Goal: Task Accomplishment & Management: Complete application form

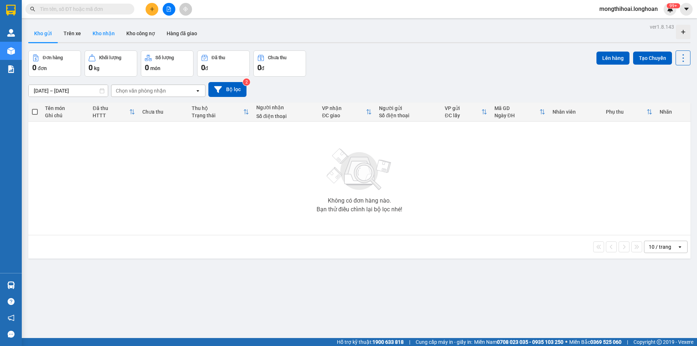
click at [106, 34] on button "Kho nhận" at bounding box center [104, 33] width 34 height 17
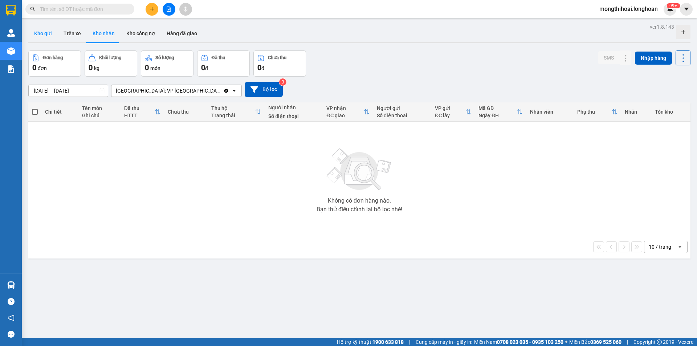
drag, startPoint x: 34, startPoint y: 29, endPoint x: 38, endPoint y: 25, distance: 5.2
click at [35, 29] on button "Kho gửi" at bounding box center [42, 33] width 29 height 17
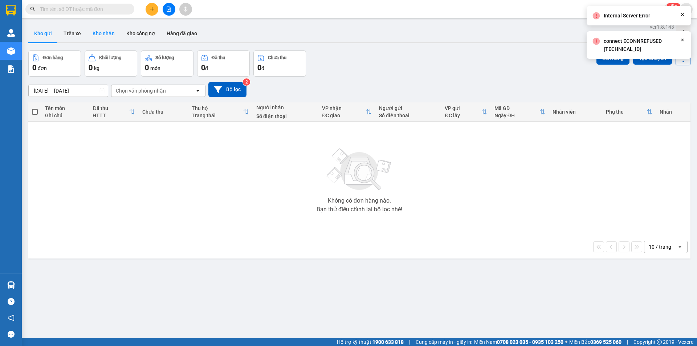
click at [102, 37] on button "Kho nhận" at bounding box center [104, 33] width 34 height 17
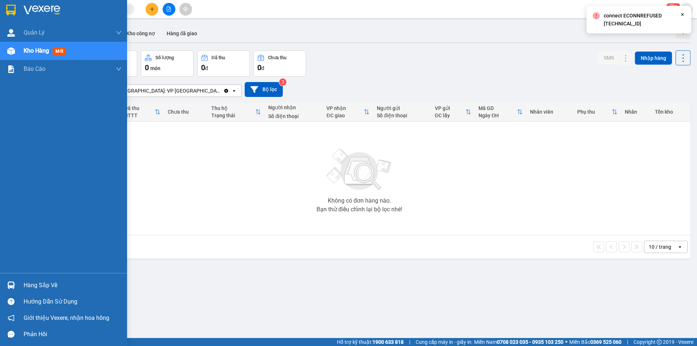
drag, startPoint x: 10, startPoint y: 14, endPoint x: 20, endPoint y: 3, distance: 15.0
click at [11, 14] on img at bounding box center [10, 10] width 9 height 11
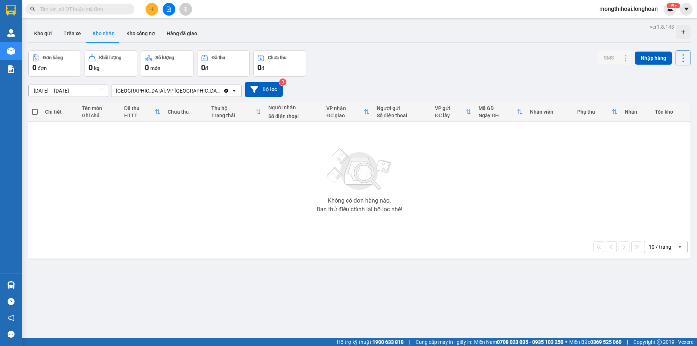
click at [94, 32] on button "Kho nhận" at bounding box center [104, 33] width 34 height 17
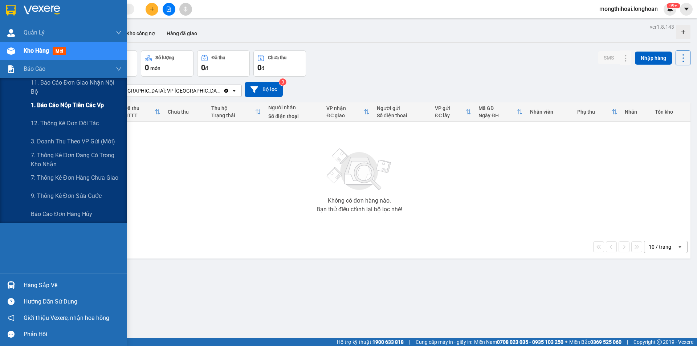
drag, startPoint x: 68, startPoint y: 102, endPoint x: 94, endPoint y: 95, distance: 27.5
click at [68, 102] on span "1. Báo cáo nộp tiền các vp" at bounding box center [67, 105] width 73 height 9
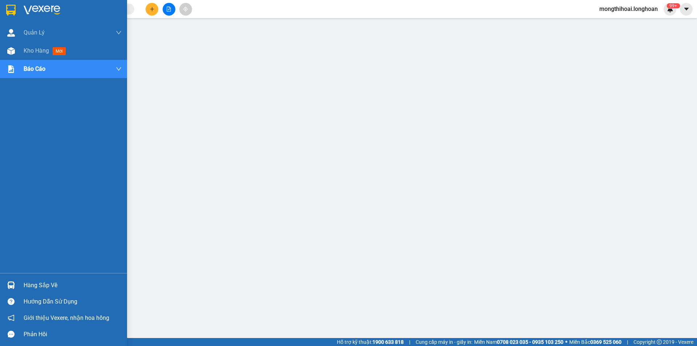
click at [0, 8] on div at bounding box center [63, 12] width 127 height 24
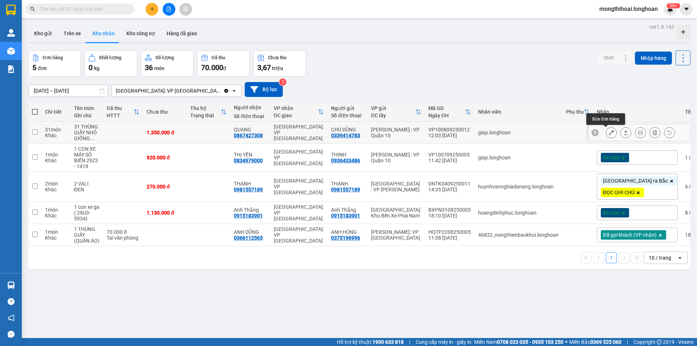
click at [609, 130] on icon at bounding box center [611, 132] width 5 height 5
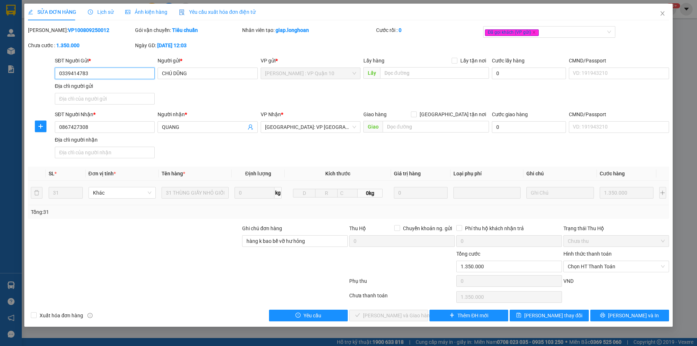
type input "0339414783"
type input "CHÚ DŨNG"
type input "0867427308"
type input "QUANG"
type input "hàng k bao bể vỡ hư hỏng"
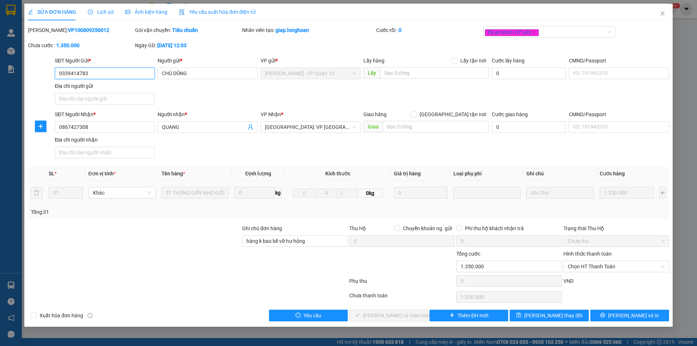
type input "1.350.000"
click at [596, 265] on span "Chọn HT Thanh Toán" at bounding box center [616, 266] width 97 height 11
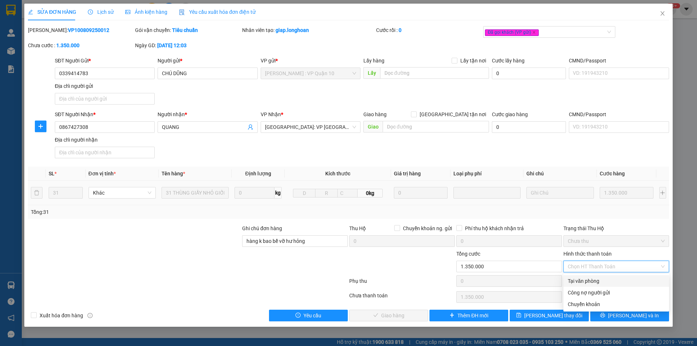
click at [592, 281] on div "Tại văn phòng" at bounding box center [616, 281] width 97 height 8
type input "0"
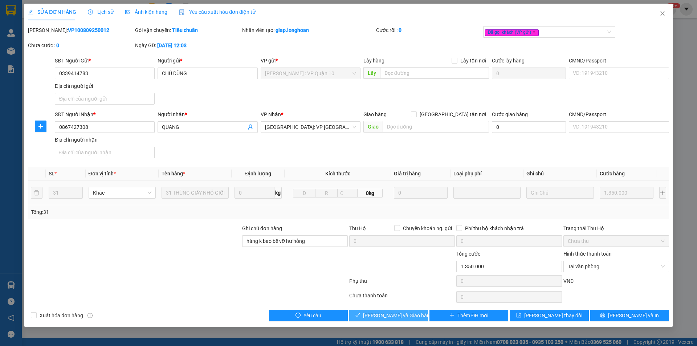
click at [411, 314] on span "Lưu và Giao hàng" at bounding box center [398, 316] width 70 height 8
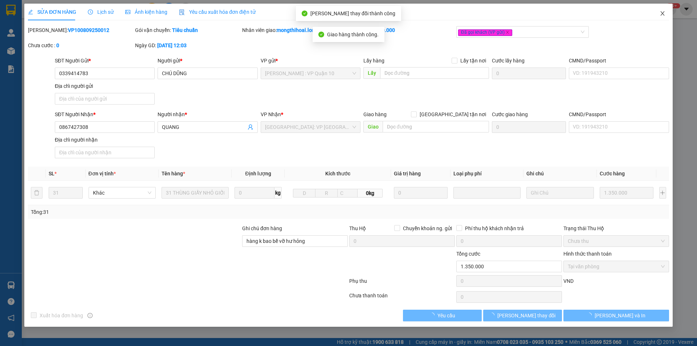
click at [663, 15] on icon "close" at bounding box center [663, 14] width 6 height 6
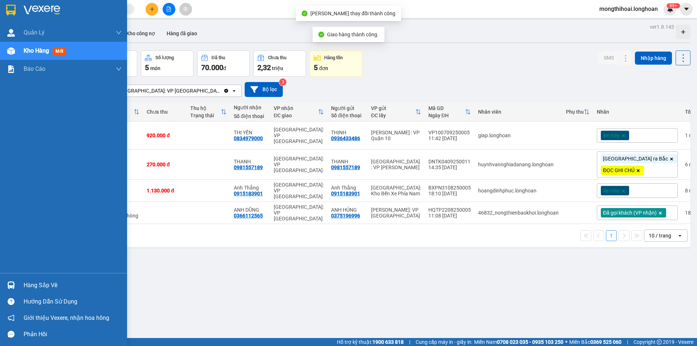
click at [0, 14] on div at bounding box center [63, 12] width 127 height 24
click at [1, 13] on div at bounding box center [63, 12] width 127 height 24
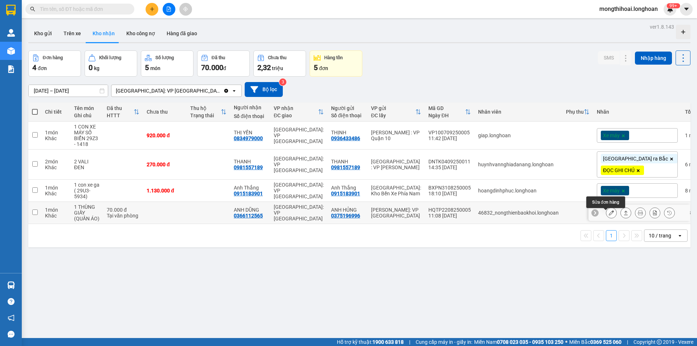
click at [609, 215] on icon at bounding box center [611, 212] width 5 height 5
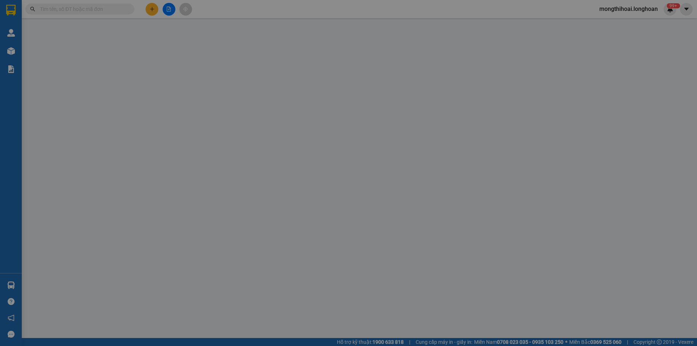
type input "0375196996"
type input "ANH HỦNG"
type input "0366112565"
type input "ANH DŨNG"
type input "70.000"
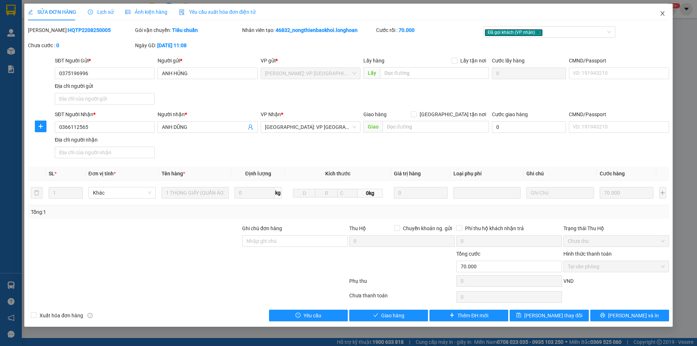
click at [665, 12] on span "Close" at bounding box center [663, 14] width 20 height 20
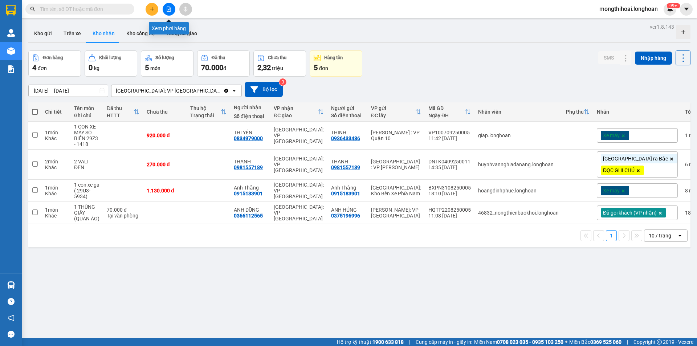
click at [169, 9] on icon "file-add" at bounding box center [169, 9] width 4 height 5
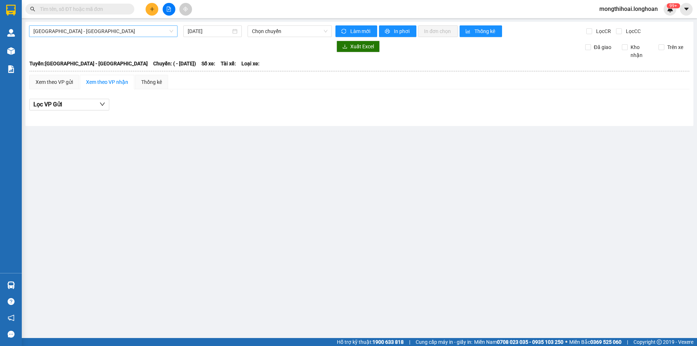
click at [130, 31] on span "Hải Phòng - Hà Nội" at bounding box center [103, 31] width 140 height 11
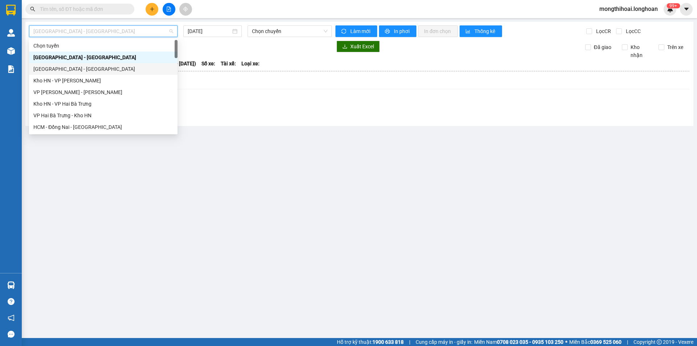
scroll to position [218, 0]
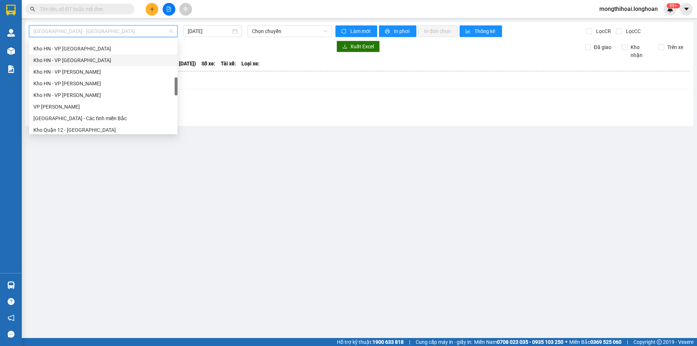
click at [60, 61] on div "Kho HN - VP Tây Hồ" at bounding box center [103, 60] width 140 height 8
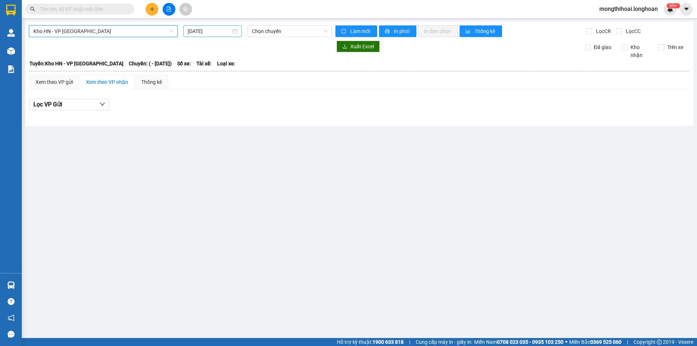
click at [226, 29] on input "12/09/2025" at bounding box center [209, 31] width 43 height 8
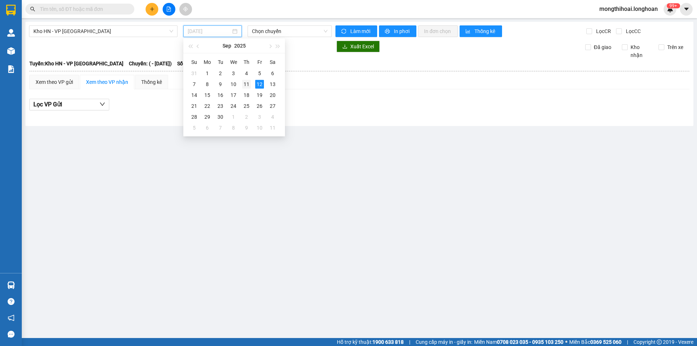
click at [245, 81] on div "11" at bounding box center [246, 84] width 9 height 9
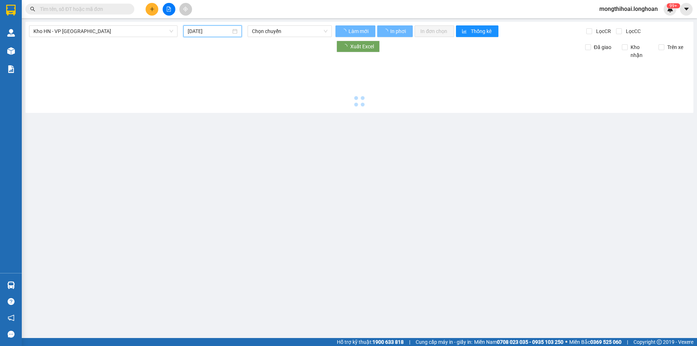
type input "11/09/2025"
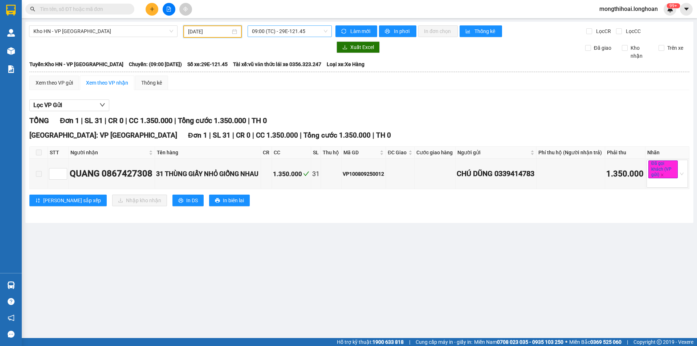
click at [303, 29] on span "09:00 (TC) - 29E-121.45" at bounding box center [290, 31] width 76 height 11
click at [278, 69] on div "15:00 (TC) - 29E-121.45" at bounding box center [280, 69] width 57 height 8
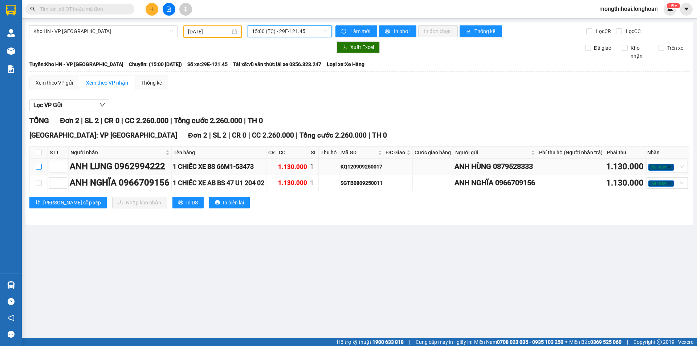
click at [38, 170] on input "checkbox" at bounding box center [39, 167] width 6 height 6
checkbox input "true"
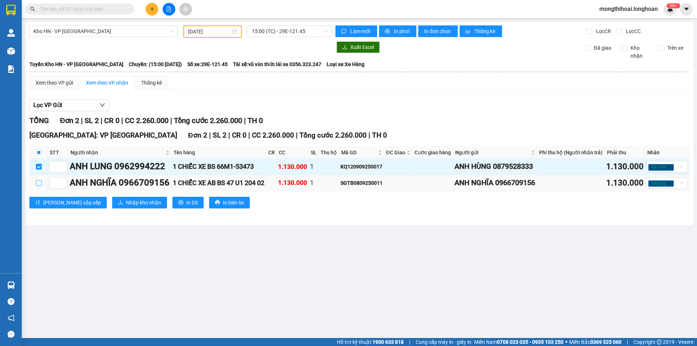
click at [36, 186] on input "checkbox" at bounding box center [39, 183] width 6 height 6
checkbox input "true"
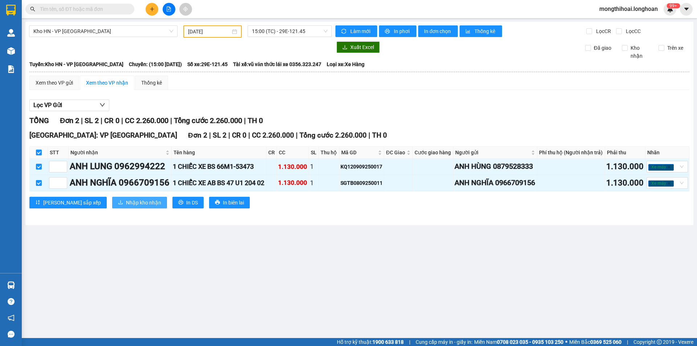
click at [126, 207] on span "Nhập kho nhận" at bounding box center [143, 203] width 35 height 8
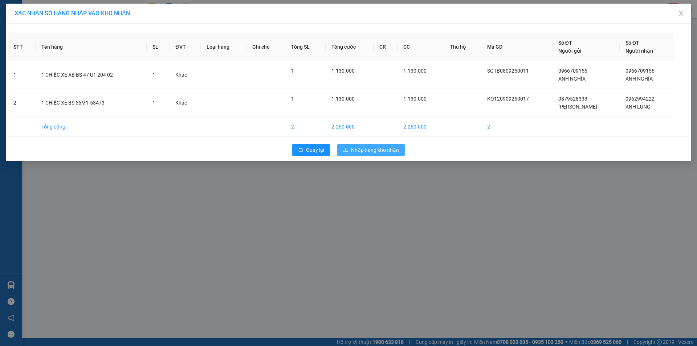
click at [381, 147] on span "Nhập hàng kho nhận" at bounding box center [375, 150] width 48 height 8
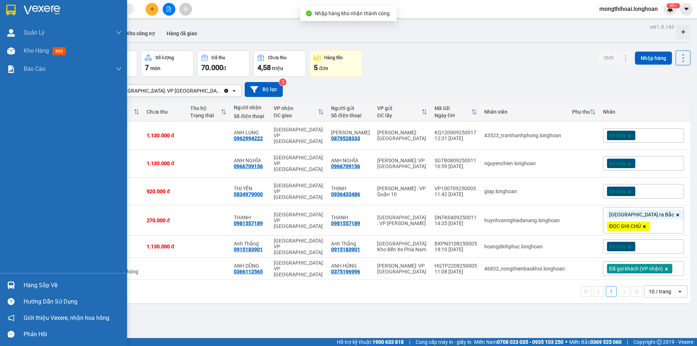
click at [2, 4] on div at bounding box center [63, 12] width 127 height 24
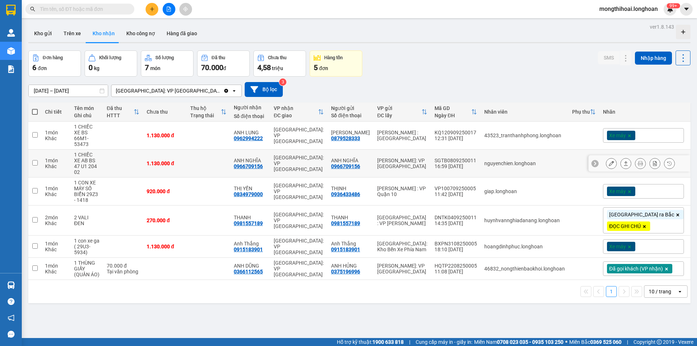
click at [609, 161] on icon at bounding box center [611, 163] width 5 height 5
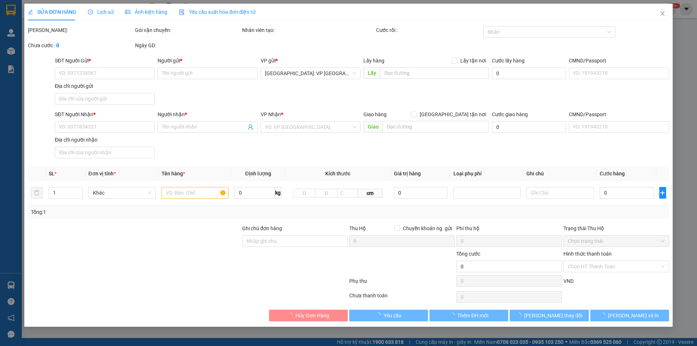
click at [595, 252] on label "Hình thức thanh toán" at bounding box center [588, 254] width 48 height 6
click at [595, 261] on input "Hình thức thanh toán" at bounding box center [614, 266] width 92 height 11
type input "0966709156"
type input "ANH NGHĨA"
type input "0966709156"
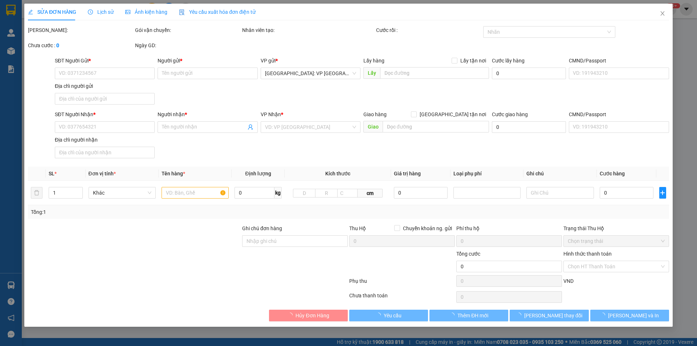
type input "ANH NGHĨA"
type input "CHÌA KHÓA + CAVET KHÁCH GIỮ + 2 GƯƠNG THEO XE"
type input "1.130.000"
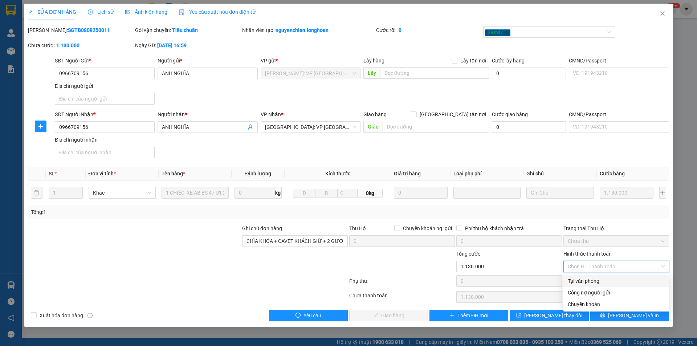
click at [588, 280] on div "Tại văn phòng" at bounding box center [616, 281] width 97 height 8
type input "0"
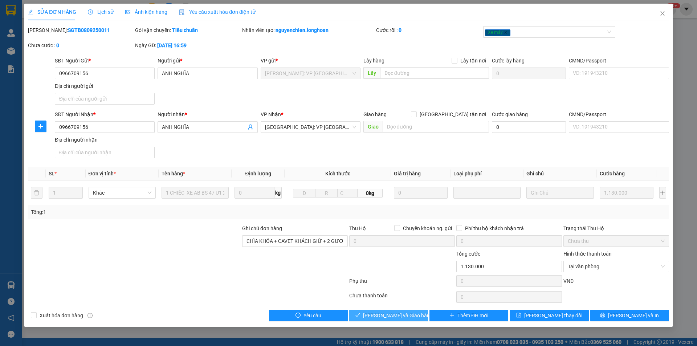
click at [407, 314] on span "Lưu và Giao hàng" at bounding box center [398, 316] width 70 height 8
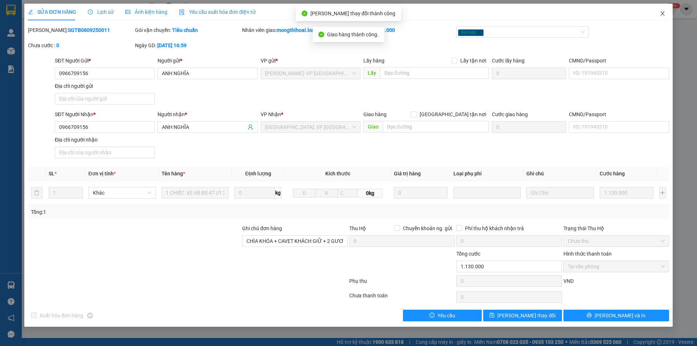
click at [658, 13] on span "Close" at bounding box center [663, 14] width 20 height 20
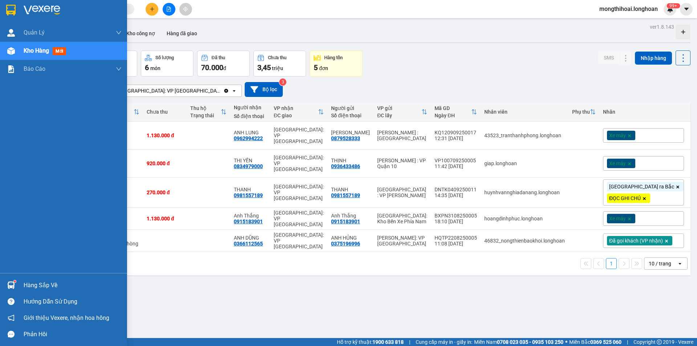
click at [0, 10] on div at bounding box center [63, 12] width 127 height 24
click at [2, 9] on div at bounding box center [63, 12] width 127 height 24
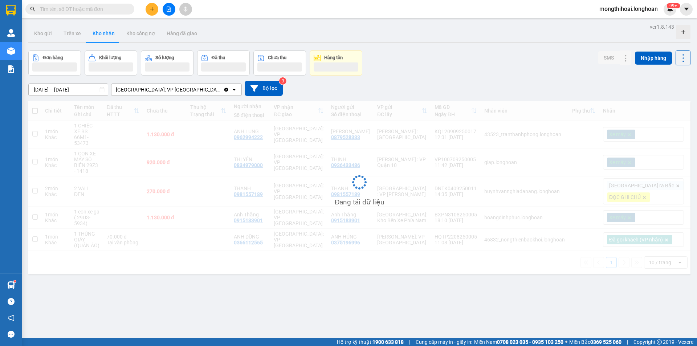
click at [151, 10] on icon "plus" at bounding box center [152, 9] width 5 height 5
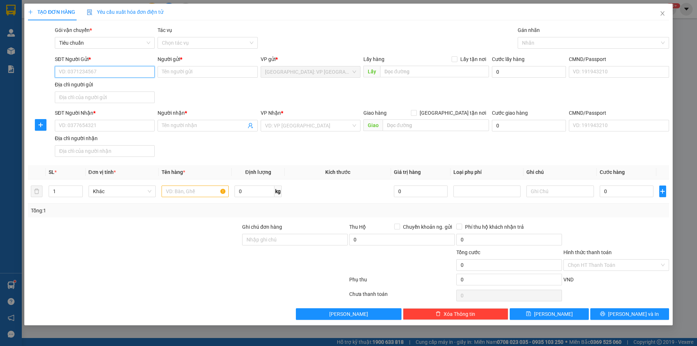
click at [143, 69] on input "SĐT Người Gửi *" at bounding box center [105, 72] width 100 height 12
type input "0973031133"
click at [86, 85] on div "0973031133 - anh đạt" at bounding box center [104, 86] width 91 height 8
type input "anh đạt"
type input "0973031133"
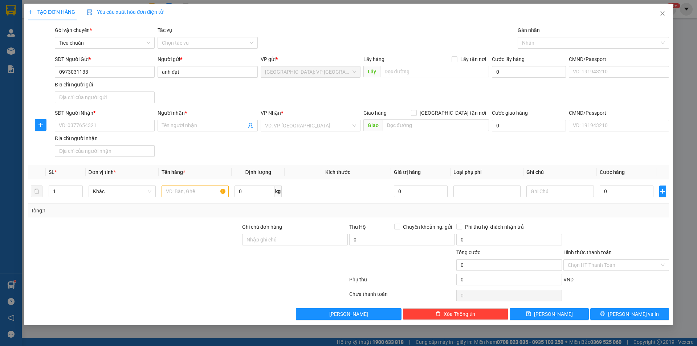
click at [127, 131] on div "SĐT Người Nhận * VD: 0377654321" at bounding box center [105, 121] width 100 height 25
click at [134, 125] on input "SĐT Người Nhận *" at bounding box center [105, 126] width 100 height 12
click at [103, 139] on div "0359936526 - anh hưng" at bounding box center [104, 140] width 91 height 8
type input "0359936526"
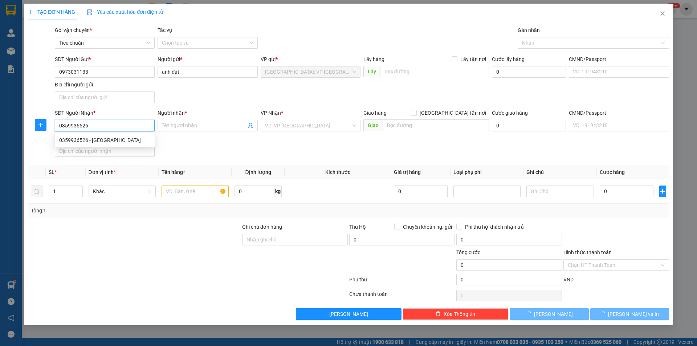
type input "anh hưng"
type input "GA CÀ NÁ NINH THUẬN QL1A"
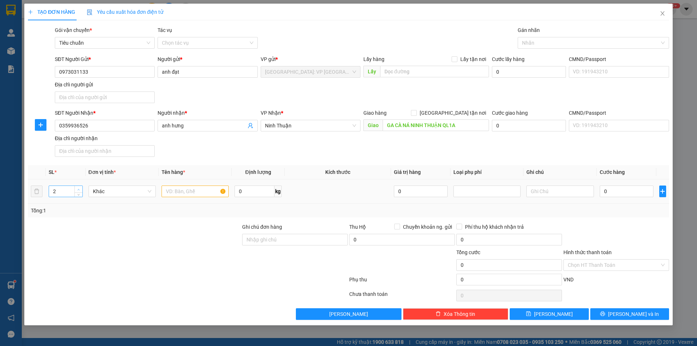
click at [82, 189] on span "Increase Value" at bounding box center [78, 189] width 8 height 7
click at [81, 190] on span "Increase Value" at bounding box center [78, 189] width 8 height 7
click at [81, 190] on span "up" at bounding box center [79, 189] width 4 height 4
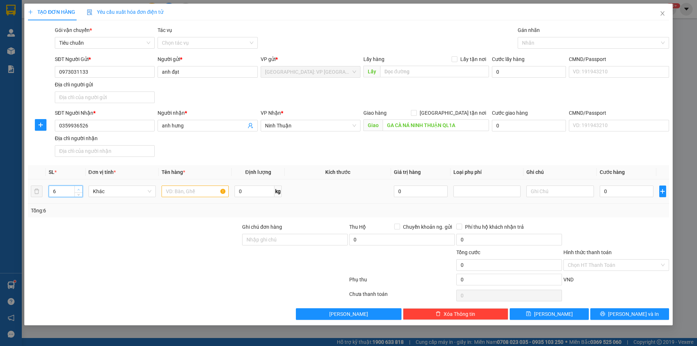
type input "7"
click at [81, 190] on span "up" at bounding box center [79, 189] width 4 height 4
click at [182, 195] on input "text" at bounding box center [195, 192] width 67 height 12
type input "6 can rượu 20lts 1 kiện giấy"
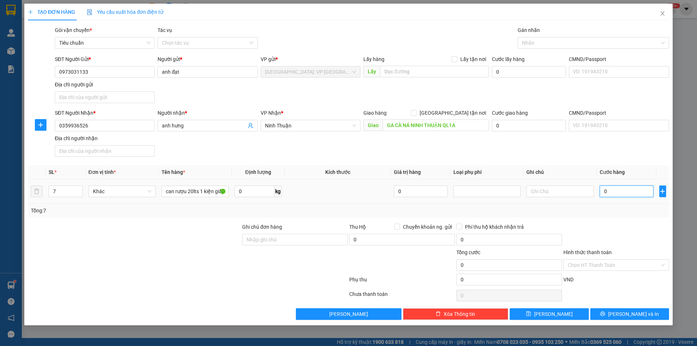
click at [617, 190] on input "0" at bounding box center [627, 192] width 54 height 12
type input "7"
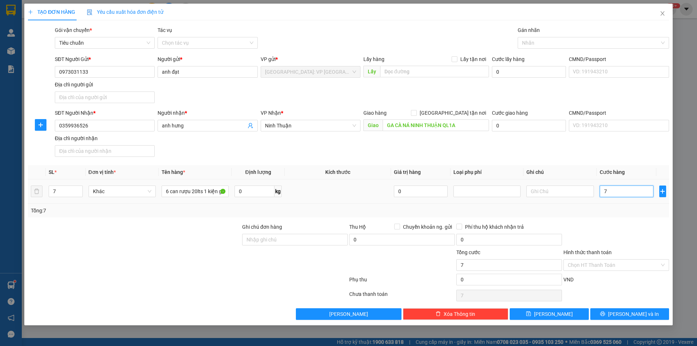
type input "78"
type input "780"
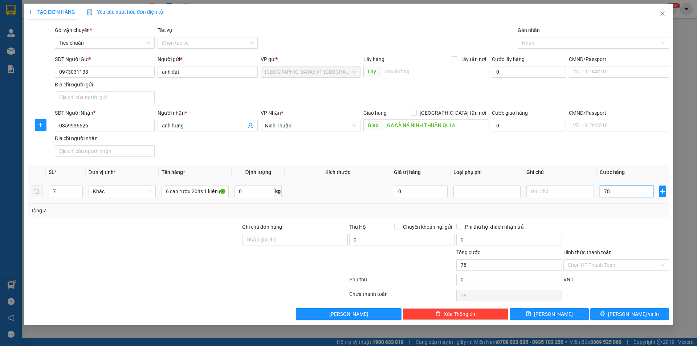
type input "780"
type input "7.800"
type input "78.000"
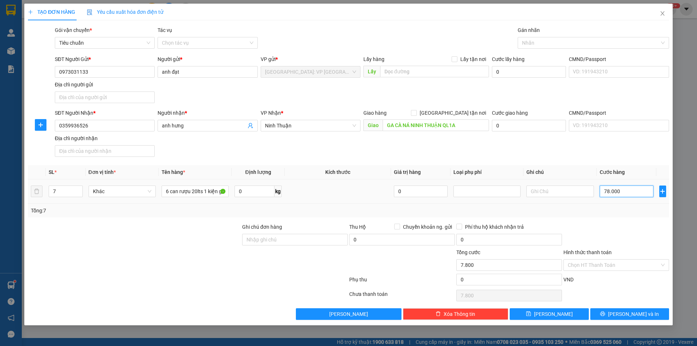
type input "78.000"
type input "780.000"
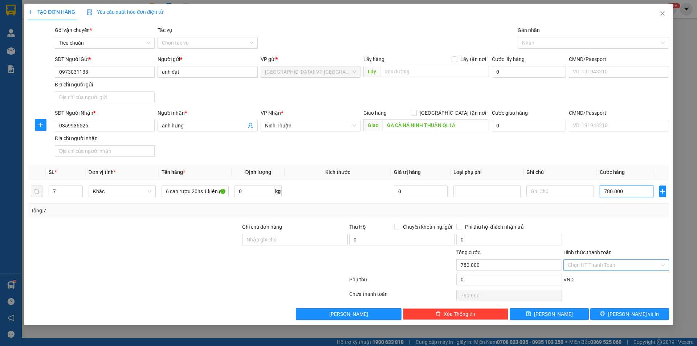
type input "780.000"
click at [637, 263] on input "Hình thức thanh toán" at bounding box center [614, 265] width 92 height 11
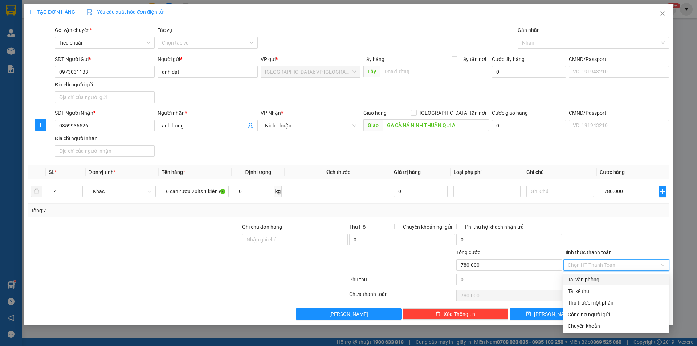
click at [584, 280] on div "Tại văn phòng" at bounding box center [616, 280] width 97 height 8
type input "0"
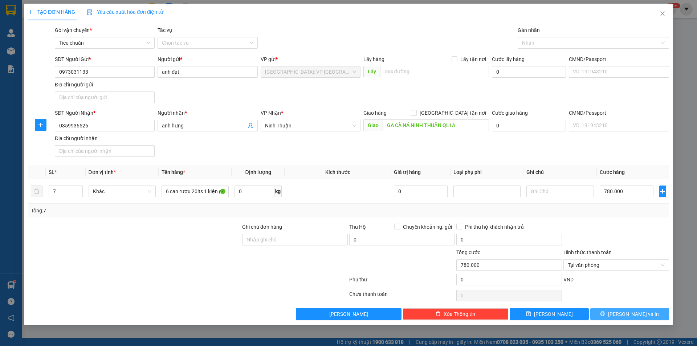
click at [601, 315] on button "Lưu và In" at bounding box center [629, 314] width 79 height 12
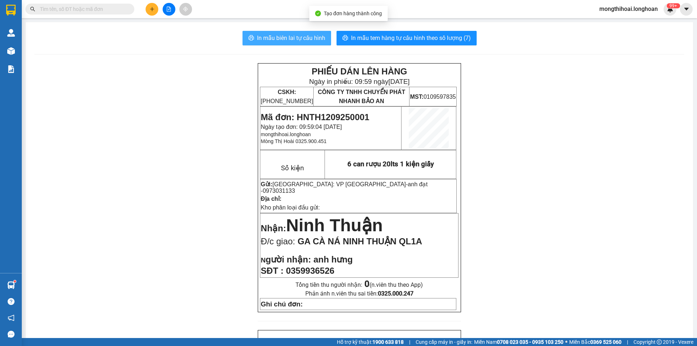
click at [309, 37] on span "In mẫu biên lai tự cấu hình" at bounding box center [291, 37] width 68 height 9
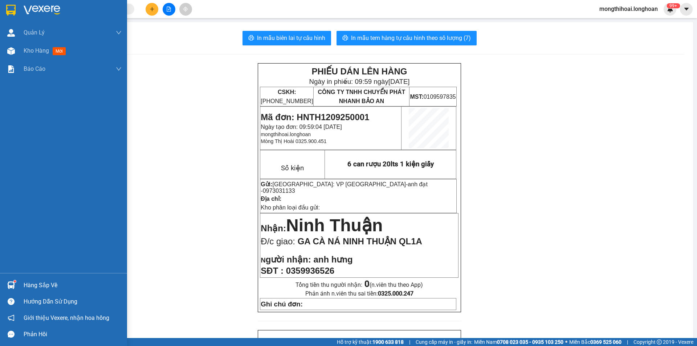
drag, startPoint x: 1, startPoint y: 15, endPoint x: 697, endPoint y: 226, distance: 726.7
click at [3, 15] on div at bounding box center [63, 12] width 127 height 24
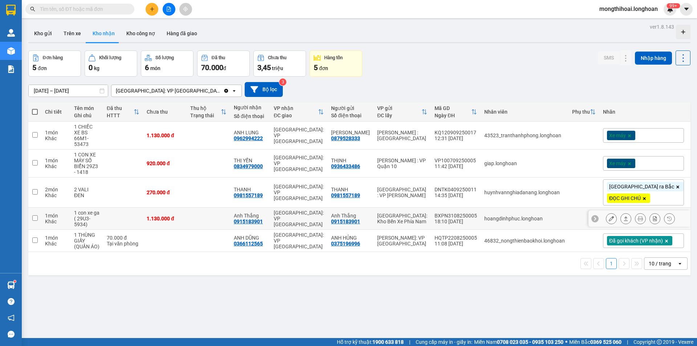
click at [609, 216] on icon at bounding box center [611, 218] width 5 height 5
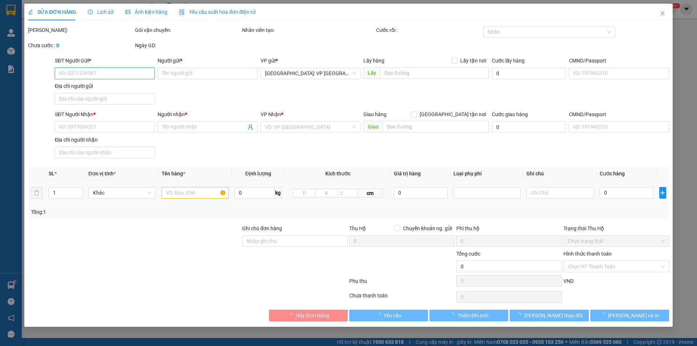
type input "0915183901"
type input "Anh Thắng"
type input "0915183901"
type input "Anh Thắng"
type input "1 chìa khóa + 0 cavet"
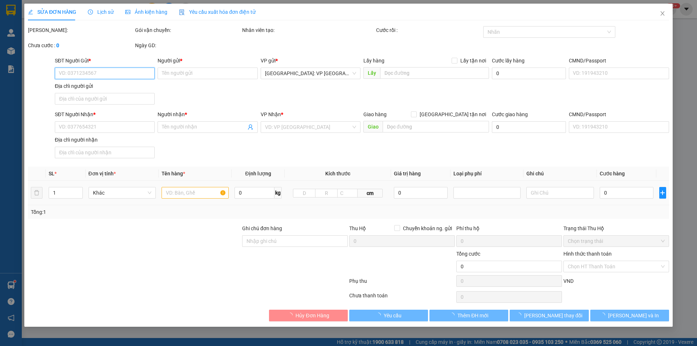
type input "1.130.000"
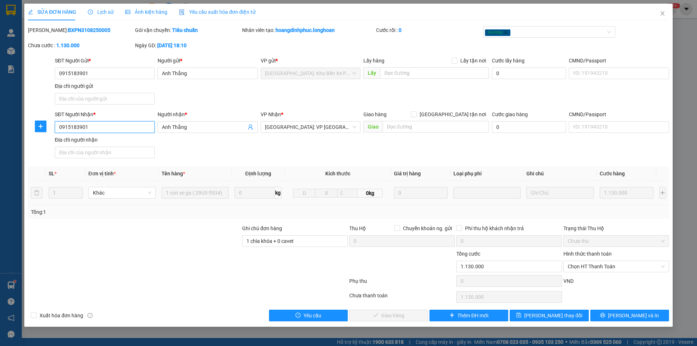
click at [131, 132] on input "0915183901" at bounding box center [105, 127] width 100 height 12
click at [131, 131] on input "0915183901" at bounding box center [105, 127] width 100 height 12
click at [662, 12] on icon "close" at bounding box center [663, 14] width 6 height 6
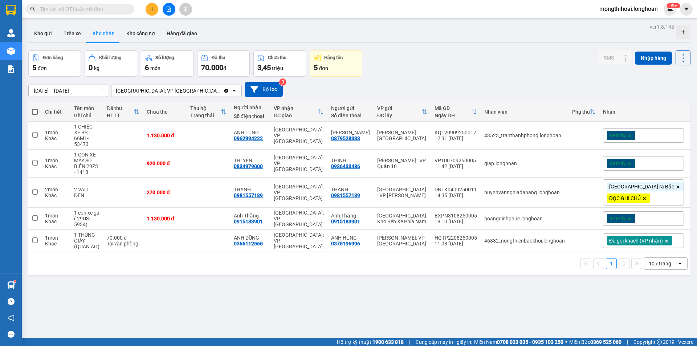
click at [111, 5] on input "text" at bounding box center [83, 9] width 86 height 8
click at [110, 9] on input "text" at bounding box center [83, 9] width 86 height 8
paste input "0915183901"
type input "0915183901"
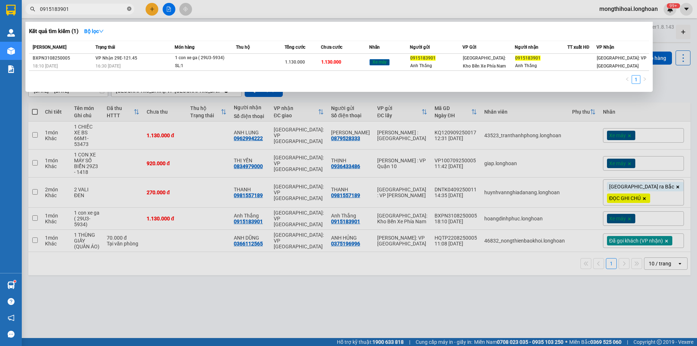
click at [130, 10] on icon "close-circle" at bounding box center [129, 9] width 4 height 4
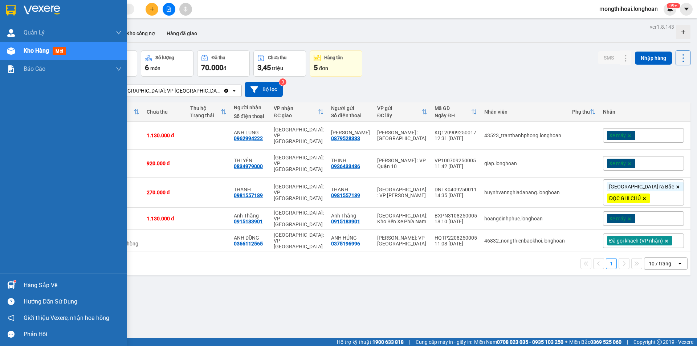
click at [4, 11] on div at bounding box center [63, 12] width 127 height 24
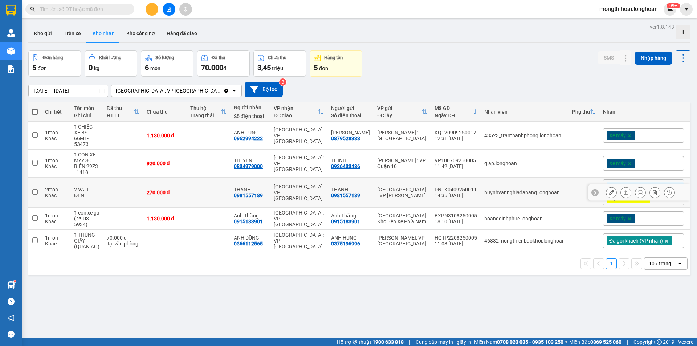
click at [606, 186] on button at bounding box center [611, 192] width 10 height 13
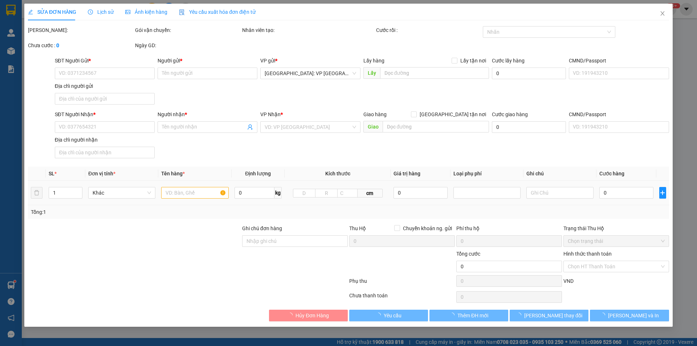
type input "0981557189"
type input "THANH"
type input "0981557189"
type input "THANH"
type input "NGÀY 13 KHÁCH MỚI NHẬN"
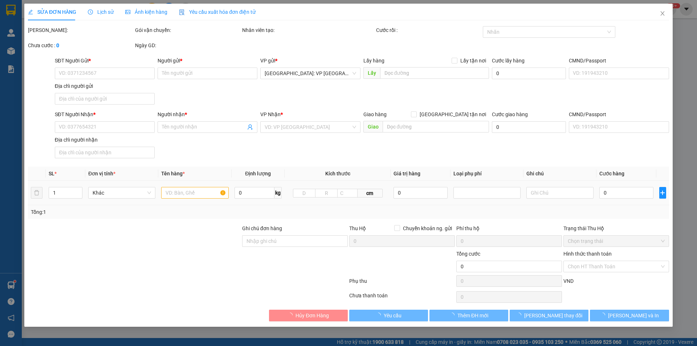
type input "270.000"
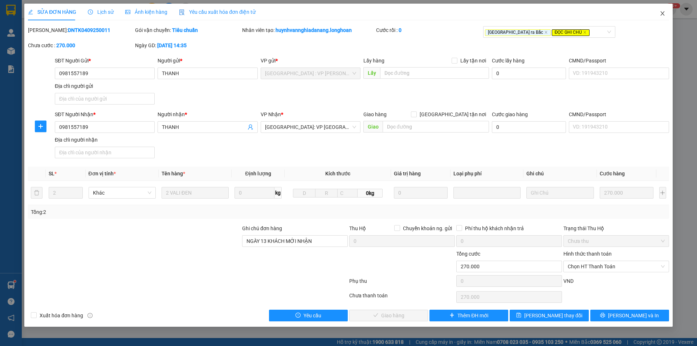
click at [659, 11] on span "Close" at bounding box center [663, 14] width 20 height 20
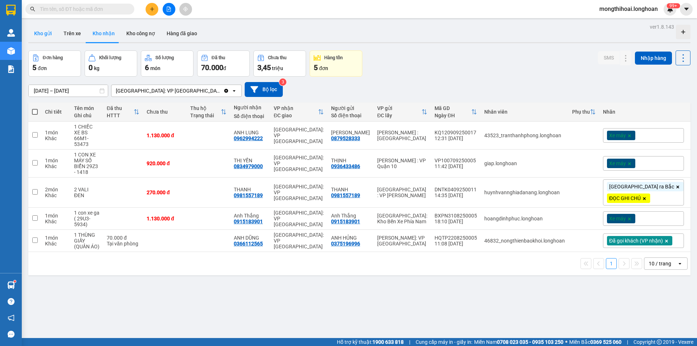
click at [43, 29] on button "Kho gửi" at bounding box center [42, 33] width 29 height 17
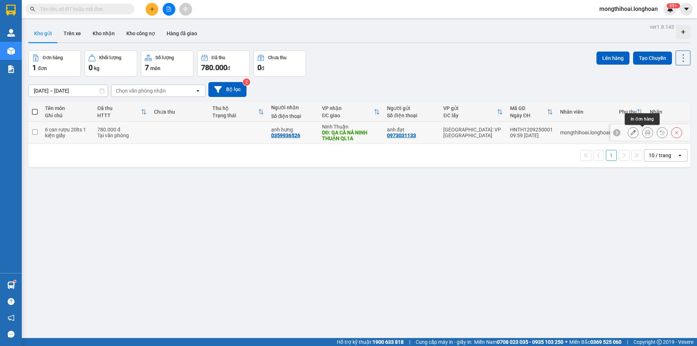
click at [645, 131] on icon at bounding box center [647, 132] width 5 height 5
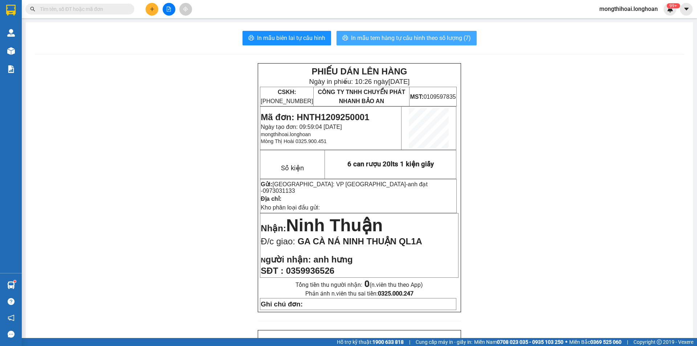
click at [450, 35] on span "In mẫu tem hàng tự cấu hình theo số lượng (7)" at bounding box center [411, 37] width 120 height 9
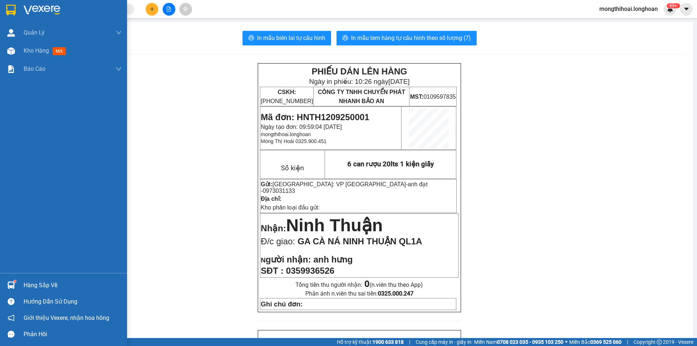
click at [0, 4] on div at bounding box center [63, 12] width 127 height 24
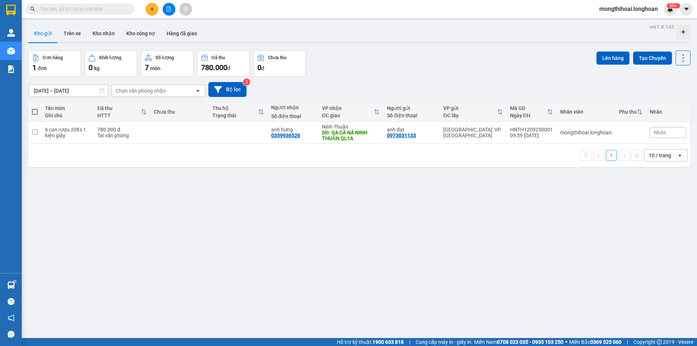
click at [150, 9] on icon "plus" at bounding box center [152, 9] width 5 height 5
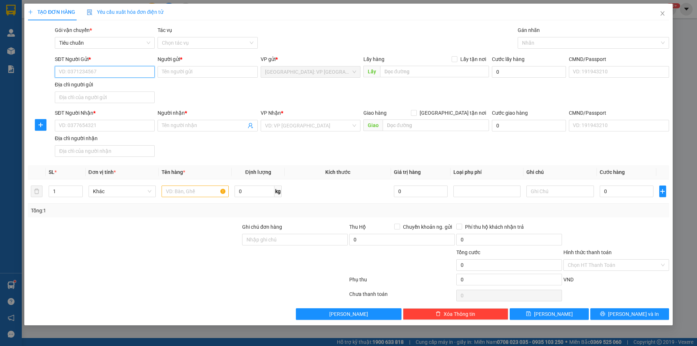
click at [146, 71] on input "SĐT Người Gửi *" at bounding box center [105, 72] width 100 height 12
type input "0966060182"
drag, startPoint x: 124, startPoint y: 84, endPoint x: 162, endPoint y: 81, distance: 38.2
click at [123, 84] on div "0966060182 - ANH PHƯƠNG" at bounding box center [104, 86] width 91 height 8
type input "ANH PHƯƠNG"
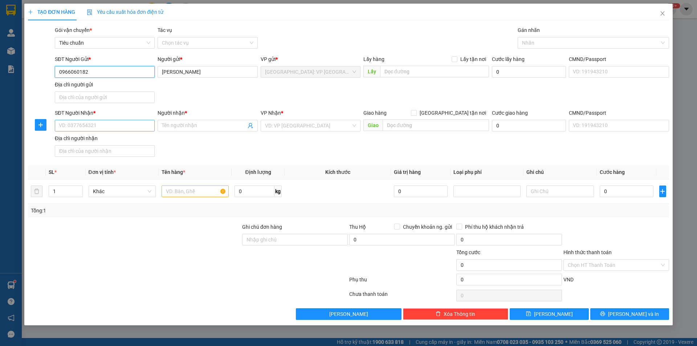
type input "0966060182"
click at [126, 125] on input "SĐT Người Nhận *" at bounding box center [105, 126] width 100 height 12
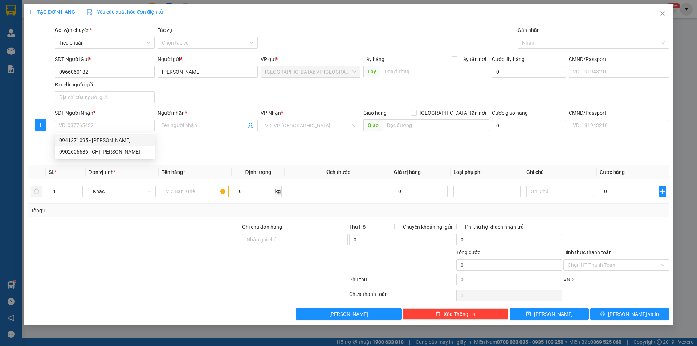
click at [124, 119] on div "SĐT Người Nhận *" at bounding box center [105, 114] width 100 height 11
click at [123, 123] on input "SĐT Người Nhận *" at bounding box center [105, 126] width 100 height 12
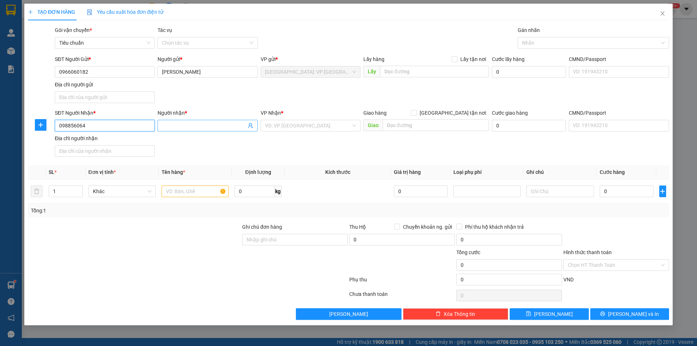
type input "098856064"
click at [172, 125] on input "Người nhận *" at bounding box center [204, 126] width 84 height 8
click at [204, 128] on input "0387654387" at bounding box center [204, 126] width 84 height 8
type input "0387654387 bùi phương"
click at [310, 133] on div "VP Nhận * VD: VP Sài Gòn" at bounding box center [311, 121] width 100 height 25
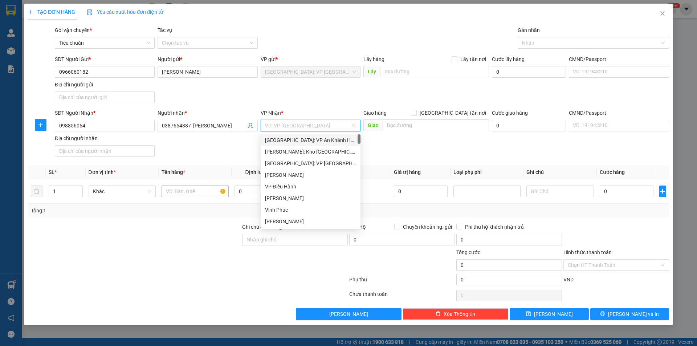
click at [310, 130] on input "search" at bounding box center [308, 125] width 86 height 11
type input "12"
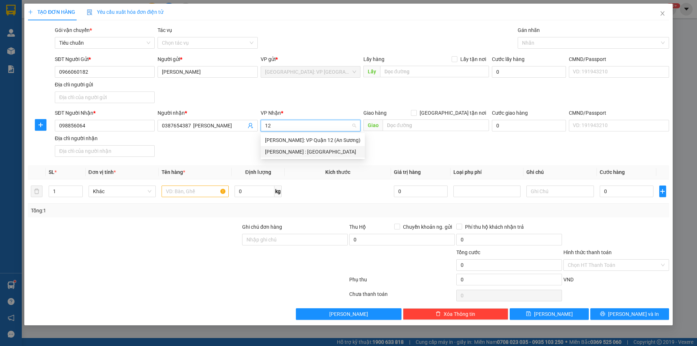
click at [279, 149] on div "[PERSON_NAME] : [GEOGRAPHIC_DATA]" at bounding box center [313, 152] width 96 height 8
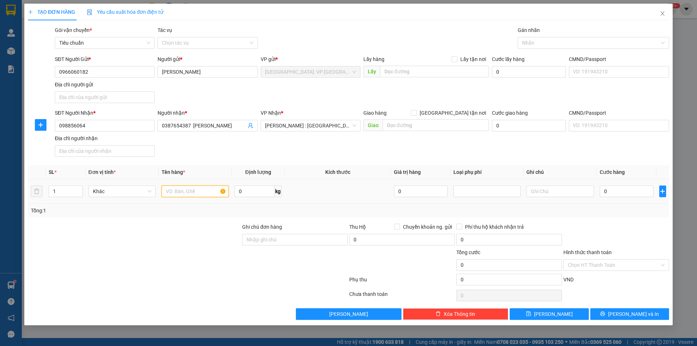
click at [205, 188] on input "text" at bounding box center [195, 192] width 67 height 12
type input "xe ga bs 29AB 20017"
click at [423, 124] on input "text" at bounding box center [436, 125] width 106 height 12
click at [391, 123] on input "13C bùi" at bounding box center [436, 125] width 106 height 12
click at [415, 124] on input "163C bùi" at bounding box center [436, 125] width 106 height 12
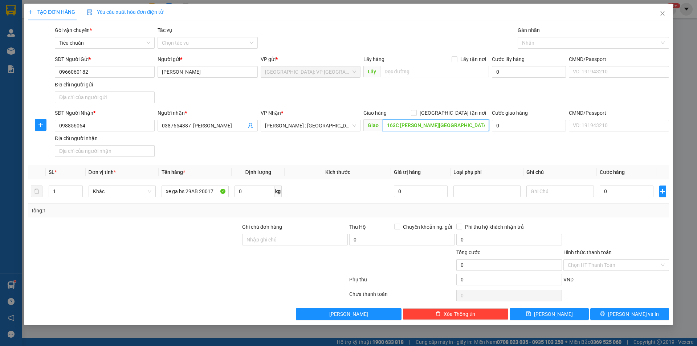
drag, startPoint x: 426, startPoint y: 124, endPoint x: 468, endPoint y: 126, distance: 42.2
click at [468, 126] on input "163C bùi thị xuân bảo lộc" at bounding box center [436, 125] width 106 height 12
type input "163C bùi thị xuân -p1 bảo lộc lâm đồng"
drag, startPoint x: 450, startPoint y: 112, endPoint x: 505, endPoint y: 76, distance: 65.8
click at [416, 111] on input "Giao tận nơi" at bounding box center [413, 112] width 5 height 5
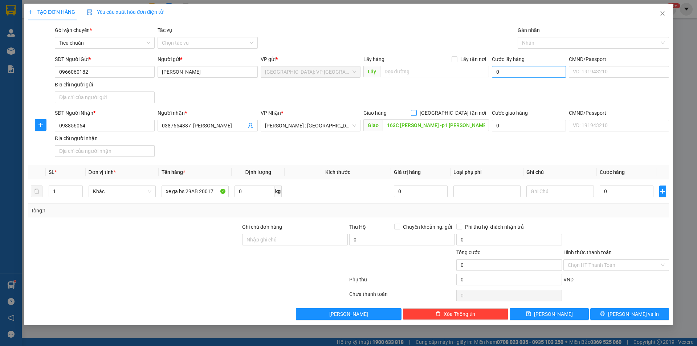
checkbox input "true"
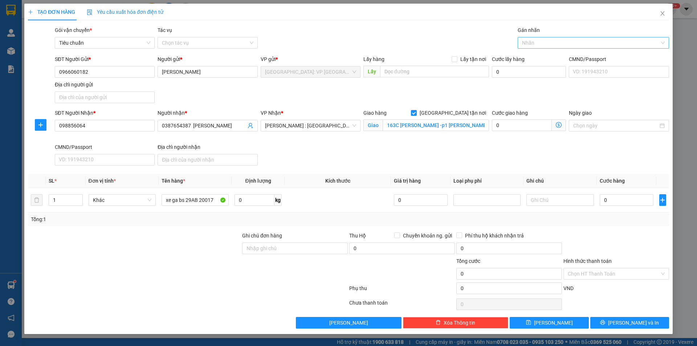
click at [535, 46] on div at bounding box center [590, 42] width 141 height 9
type input "xe"
drag, startPoint x: 533, startPoint y: 59, endPoint x: 542, endPoint y: 51, distance: 12.1
click at [534, 58] on div "Xe máy" at bounding box center [593, 57] width 143 height 8
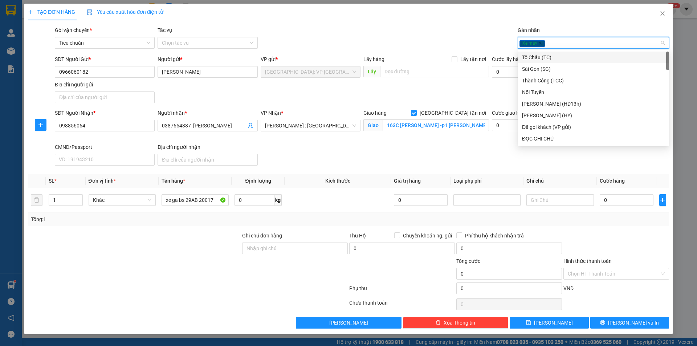
click at [561, 42] on div "Xe máy" at bounding box center [590, 42] width 141 height 9
type input "gi"
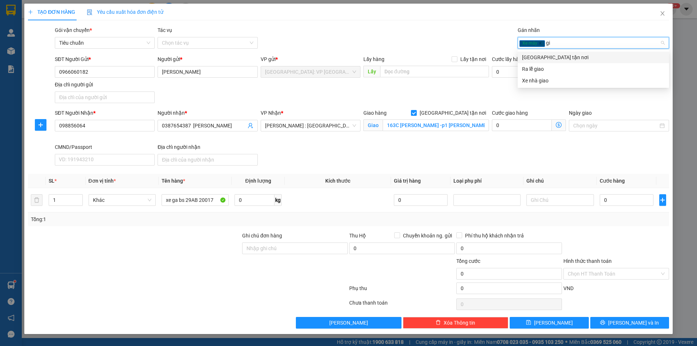
click at [549, 61] on div "Giao tận nơi" at bounding box center [593, 57] width 143 height 8
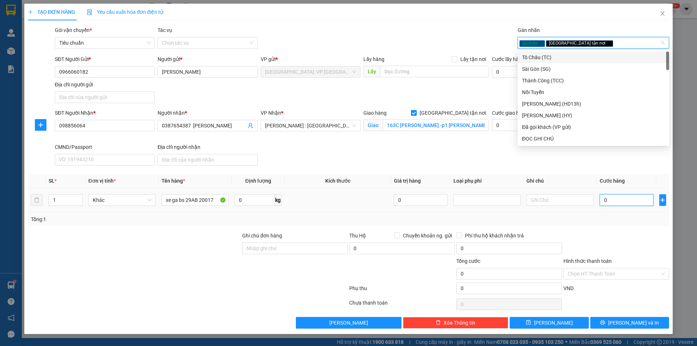
click at [610, 199] on input "0" at bounding box center [627, 200] width 54 height 12
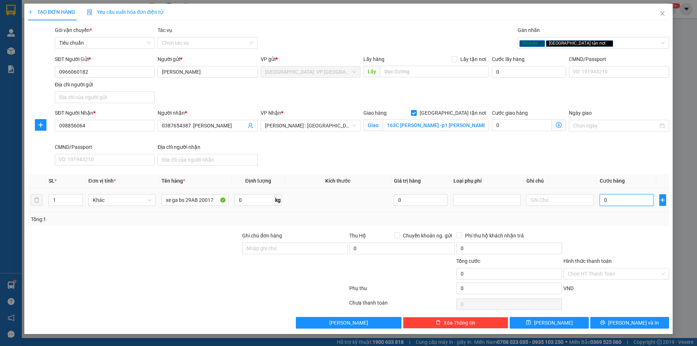
type input "01"
type input "1"
type input "015"
type input "15"
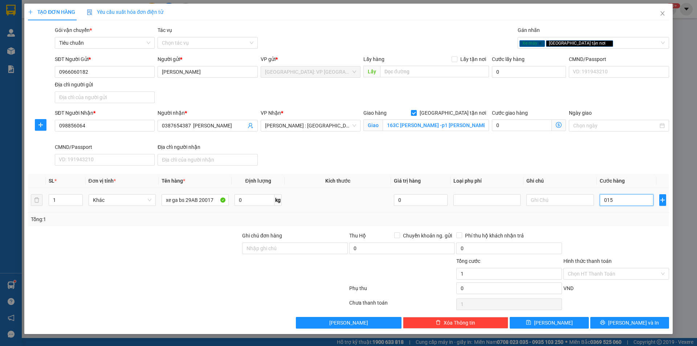
type input "15"
type input "0.156"
type input "156"
type input "015"
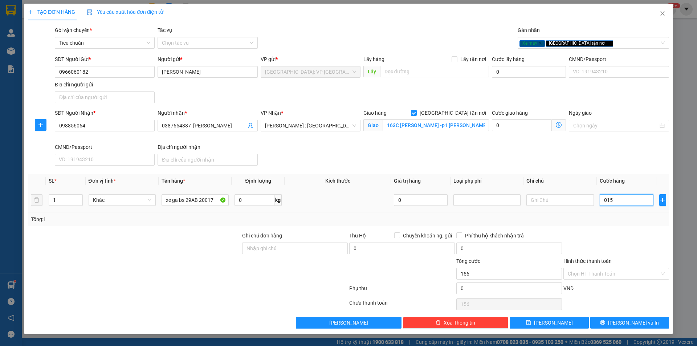
type input "15"
type input "0.153"
type input "153"
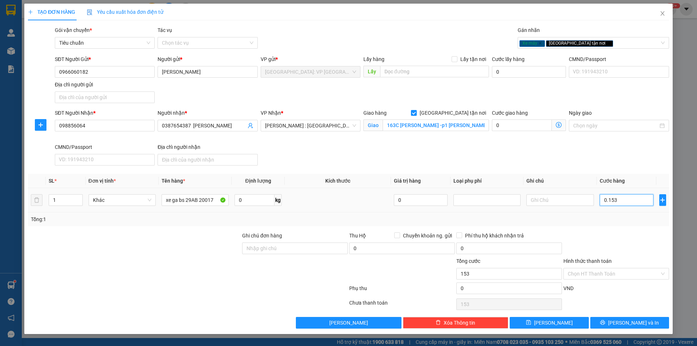
type input "01.530"
type input "1.530"
type input "015.300"
type input "15.300"
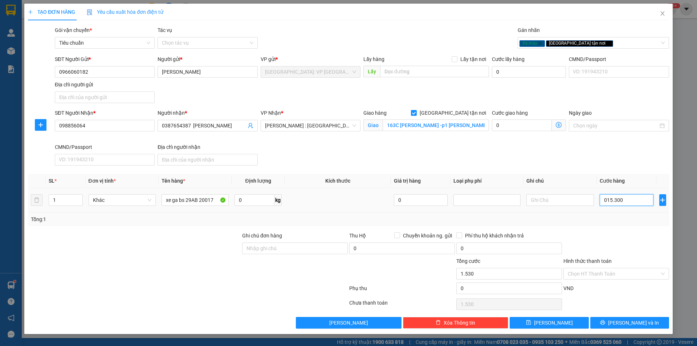
type input "15.300"
type input "0.153.000"
type input "153.000"
type input "01.530.000"
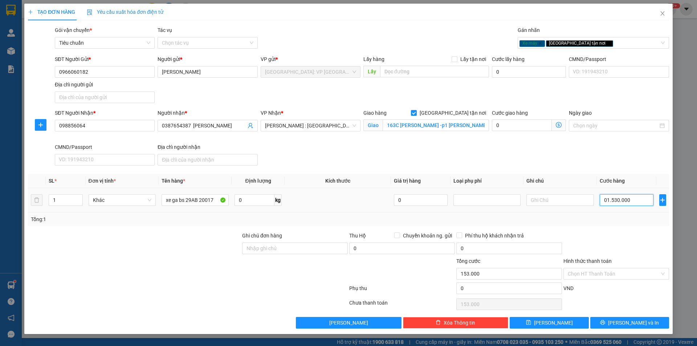
type input "1.530.000"
click at [626, 202] on input "1.530.000" at bounding box center [627, 200] width 54 height 12
click at [398, 235] on input "Chuyển khoản ng. gửi" at bounding box center [396, 234] width 5 height 5
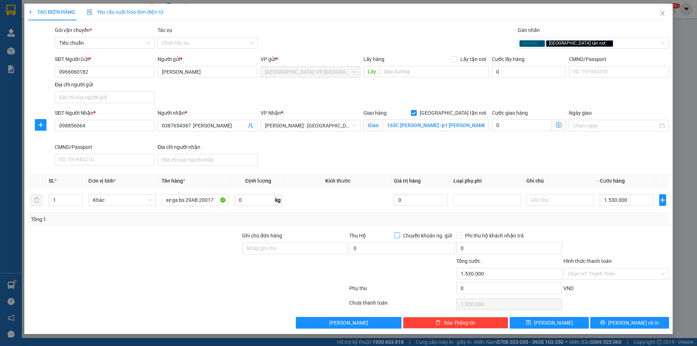
checkbox input "true"
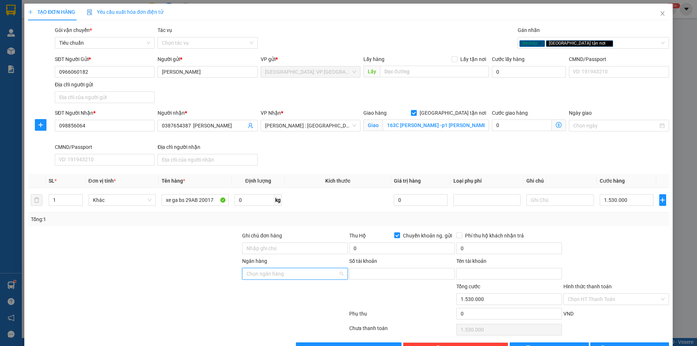
click at [326, 273] on input "Ngân hàng" at bounding box center [293, 273] width 92 height 11
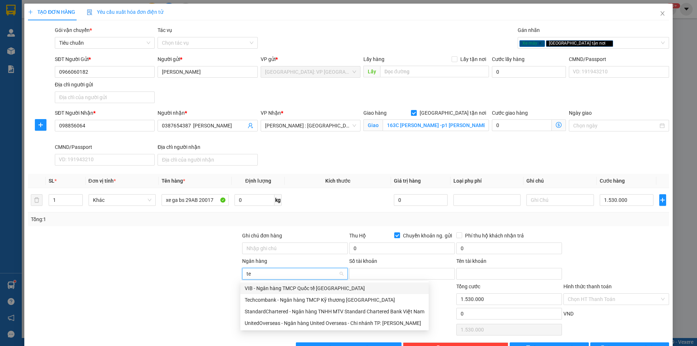
type input "tec"
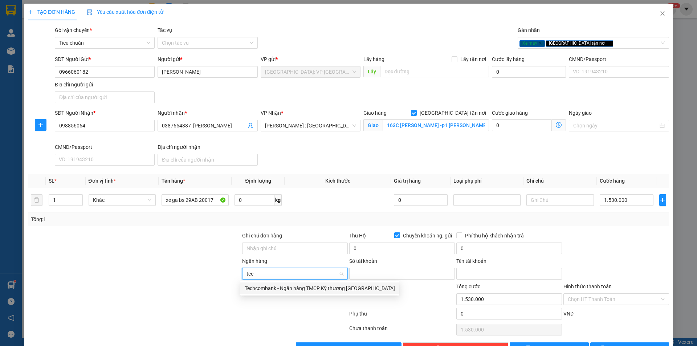
drag, startPoint x: 318, startPoint y: 288, endPoint x: 338, endPoint y: 286, distance: 20.1
click at [320, 287] on div "Techcombank - Ngân hàng TMCP Kỹ thương Việt Nam" at bounding box center [320, 288] width 150 height 8
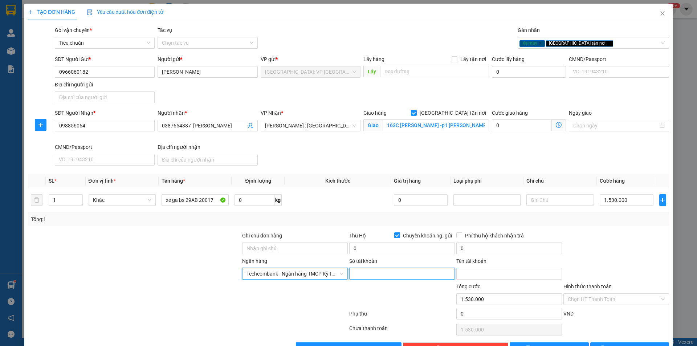
click at [397, 278] on input "Số tài khoản" at bounding box center [402, 274] width 106 height 12
type input "0"
type input "165095968888"
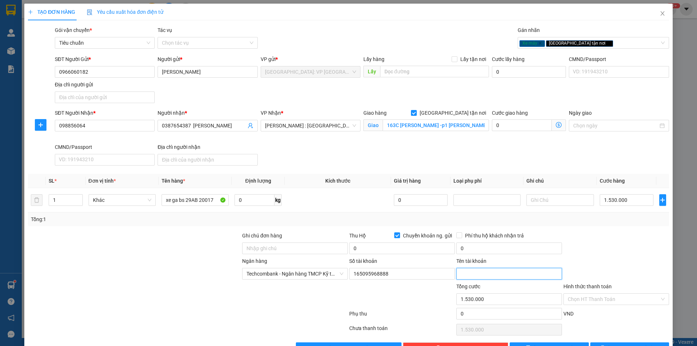
click at [485, 279] on input "Tên tài khoản" at bounding box center [509, 274] width 106 height 12
type input "hà minh phương"
click at [356, 245] on input "0" at bounding box center [402, 249] width 106 height 12
type input "9.500.000"
click at [470, 250] on input "0" at bounding box center [509, 249] width 106 height 12
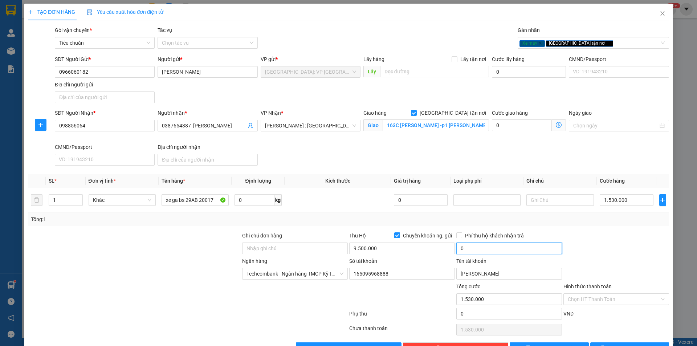
scroll to position [22, 0]
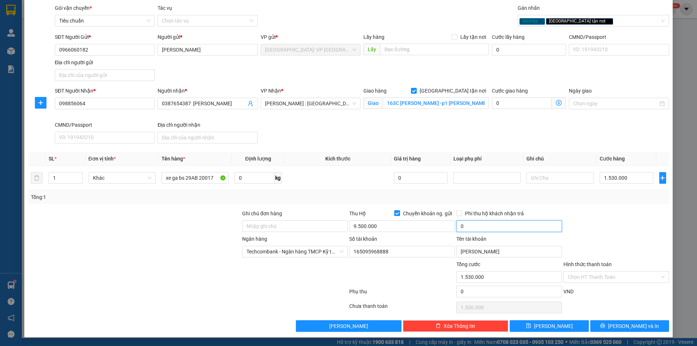
click at [488, 231] on input "0" at bounding box center [509, 226] width 106 height 12
click at [487, 227] on input "0" at bounding box center [509, 226] width 106 height 12
type input "25.000"
click at [625, 177] on input "1.530.000" at bounding box center [627, 178] width 54 height 12
click at [630, 174] on input "1.530.000" at bounding box center [627, 178] width 54 height 12
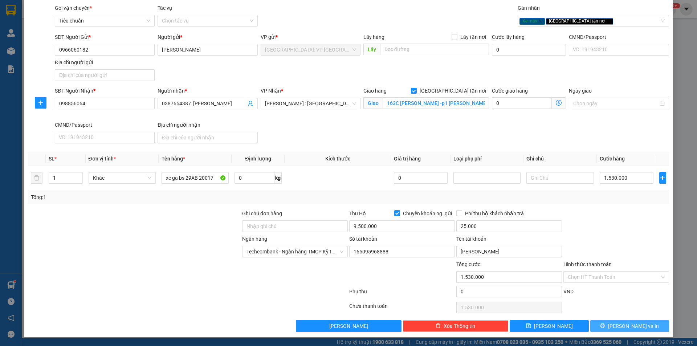
click at [621, 326] on span "Lưu và In" at bounding box center [633, 326] width 51 height 8
click at [106, 105] on input "098856064" at bounding box center [105, 104] width 100 height 12
type input "0988856064"
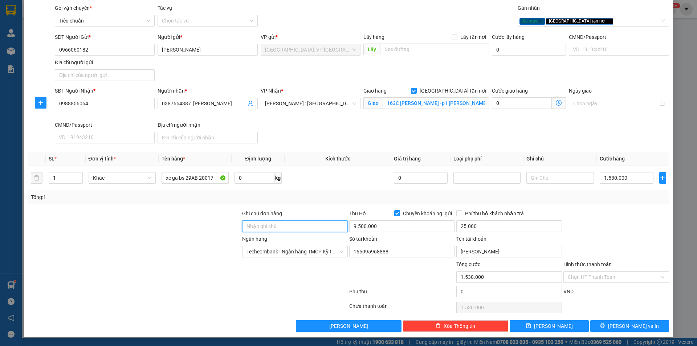
click at [285, 230] on input "Ghi chú đơn hàng" at bounding box center [295, 226] width 106 height 12
type input "1 chìa khoá quấn tay lái"
click at [310, 223] on input "1 chìa khoá quấn tay lái" at bounding box center [295, 226] width 106 height 12
click at [314, 226] on input "1 chìa khoá quấn tay lái" at bounding box center [295, 226] width 106 height 12
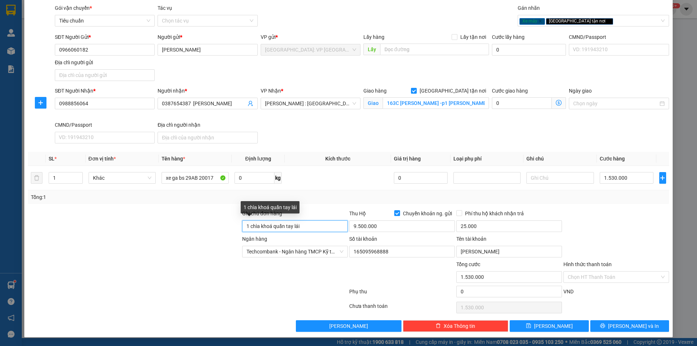
click at [314, 226] on input "1 chìa khoá quấn tay lái" at bounding box center [295, 226] width 106 height 12
click at [307, 222] on input "1 chìa khoá quấn tay lái" at bounding box center [295, 226] width 106 height 12
click at [326, 230] on input "1 chìa khoá quấn tay lái, 1 cavet" at bounding box center [295, 226] width 106 height 12
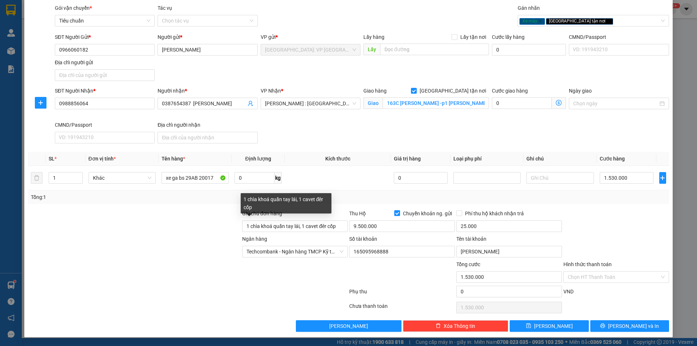
click at [327, 203] on div "1 chìa khoá quấn tay lái, 1 cavet đêr cốp" at bounding box center [286, 203] width 91 height 20
click at [324, 226] on input "1 chìa khoá quấn tay lái, 1 cavet đêr cốp" at bounding box center [295, 226] width 106 height 12
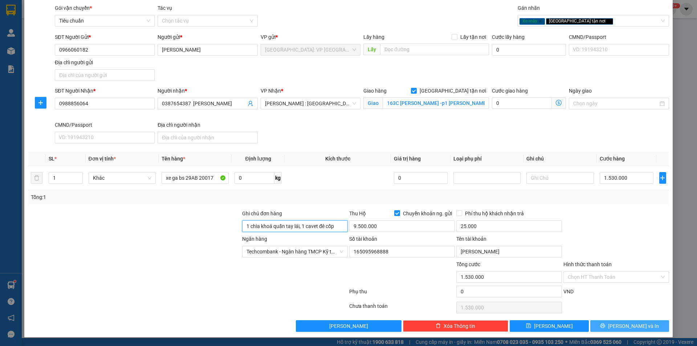
type input "1 chìa khoá quấn tay lái, 1 cavet đê cốp"
click at [619, 326] on span "Lưu và In" at bounding box center [633, 326] width 51 height 8
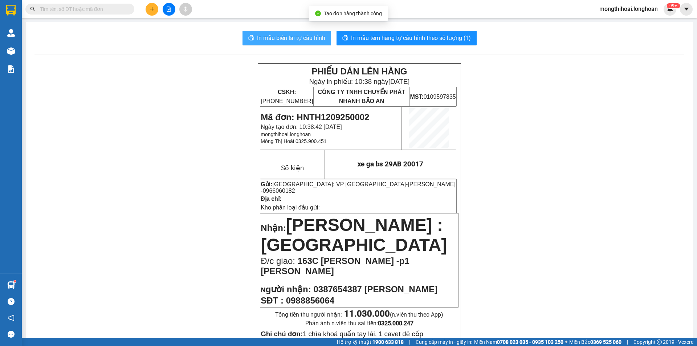
click at [295, 37] on span "In mẫu biên lai tự cấu hình" at bounding box center [291, 37] width 68 height 9
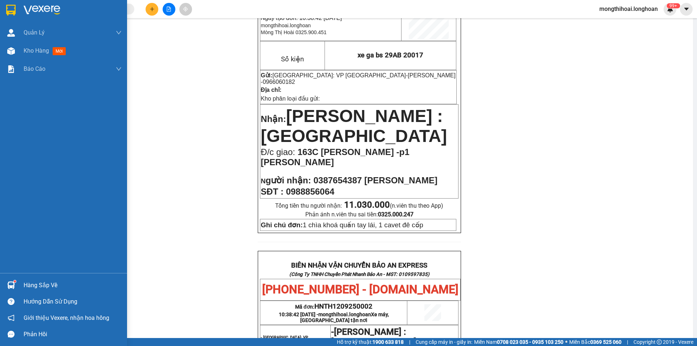
click at [0, 16] on div at bounding box center [63, 12] width 127 height 24
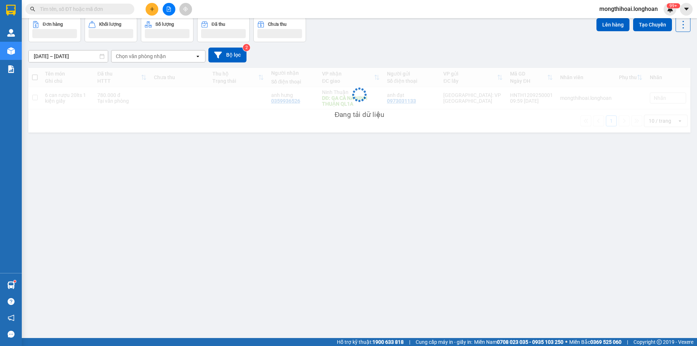
scroll to position [33, 0]
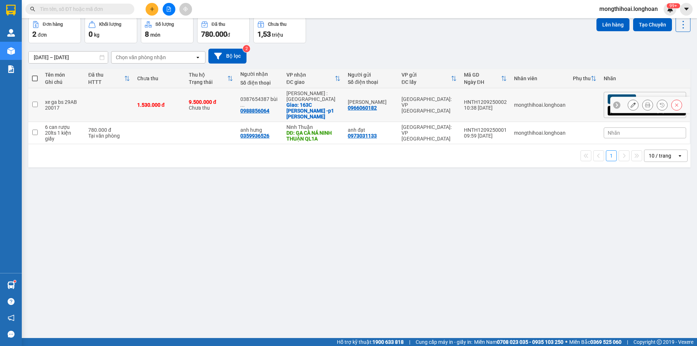
click at [628, 105] on button at bounding box center [633, 105] width 10 height 13
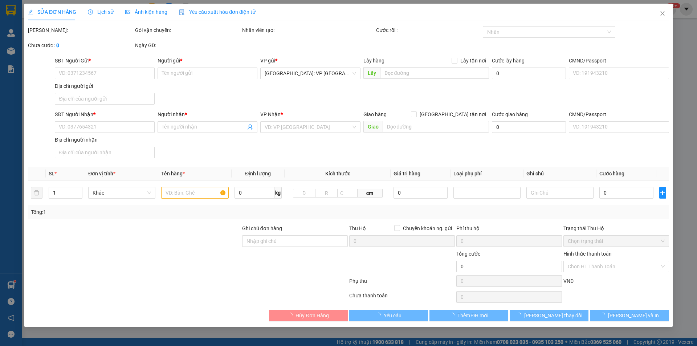
type input "0966060182"
type input "ANH PHƯƠNG"
type input "0988856064"
type input "0387654387 bùi phương"
checkbox input "true"
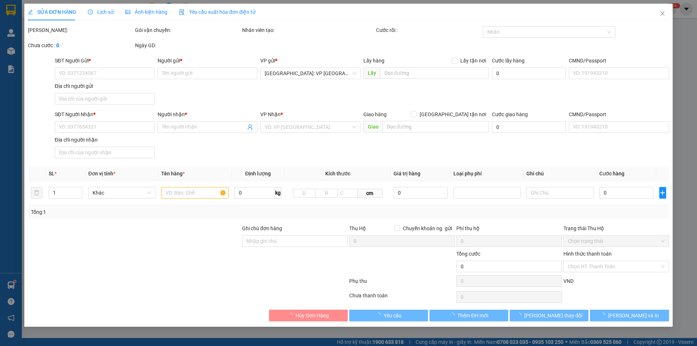
type input "163C bùi thị xuân -p1 bảo lộc lâm đồng"
type input "1 chìa khoá quấn tay lái, 1 cavet đê cốp"
type input "1.530.000"
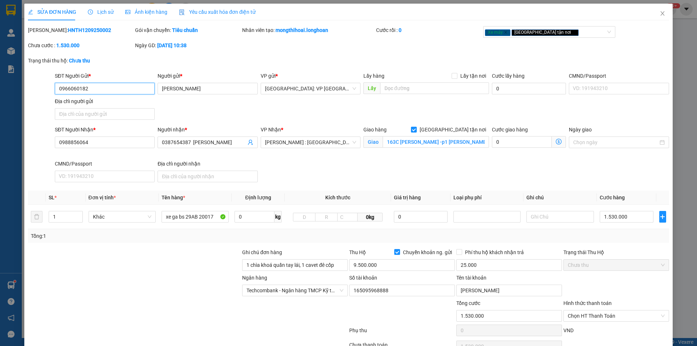
scroll to position [39, 0]
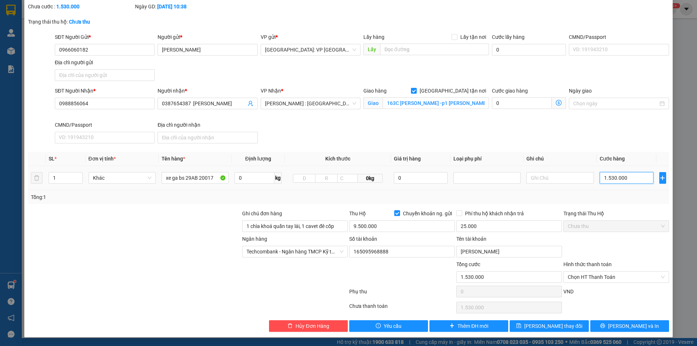
click at [626, 182] on input "1.530.000" at bounding box center [627, 178] width 54 height 12
type input "0"
type input "01"
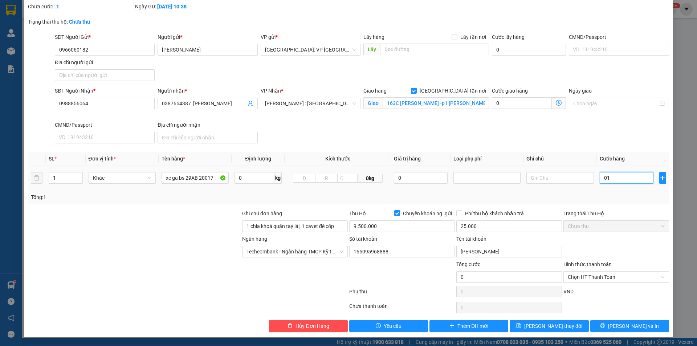
type input "1"
type input "015"
type input "15"
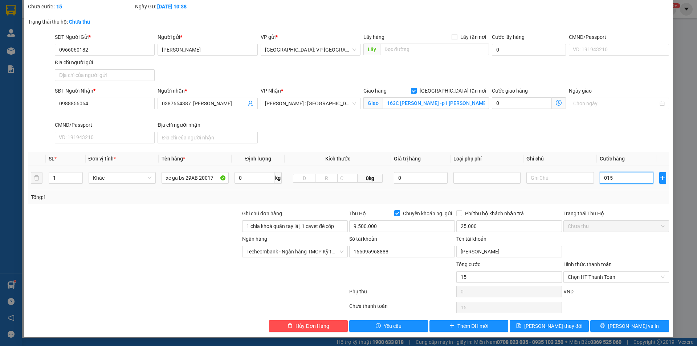
type input "150"
type input "01.500"
type input "1.500"
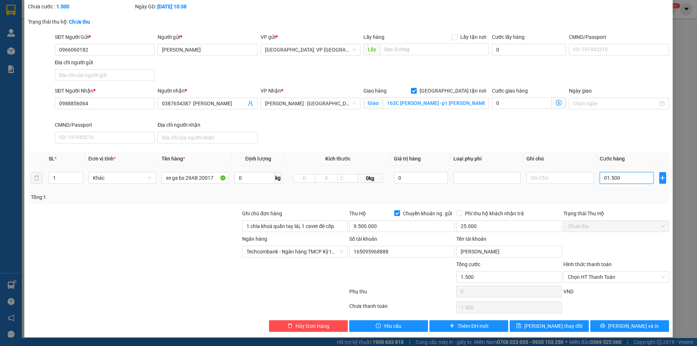
type input "015.000"
type input "15.000"
type input "150.000"
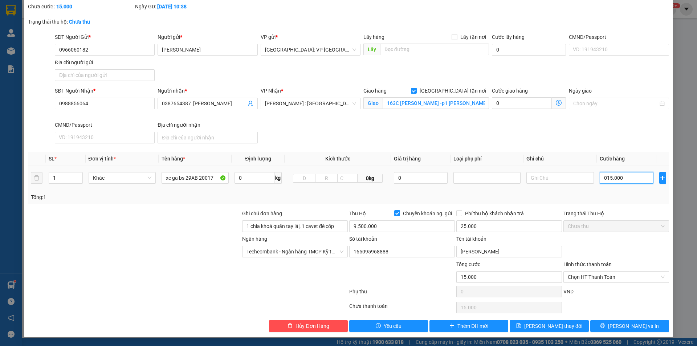
type input "0.150.000"
type input "1.500.000"
click at [632, 327] on span "Lưu và In" at bounding box center [633, 326] width 51 height 8
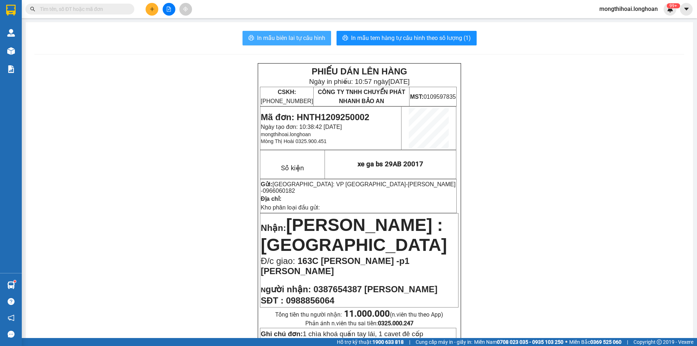
click at [310, 38] on span "In mẫu biên lai tự cấu hình" at bounding box center [291, 37] width 68 height 9
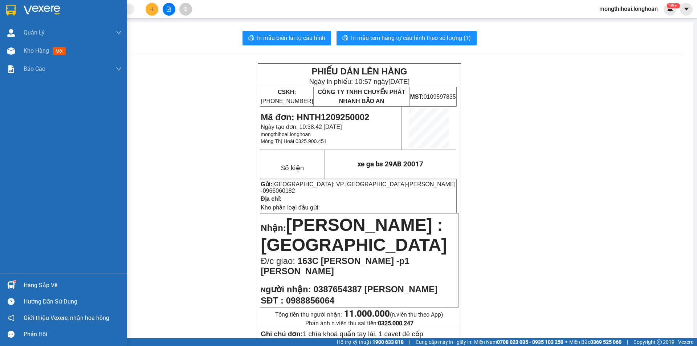
click at [2, 10] on div at bounding box center [63, 12] width 127 height 24
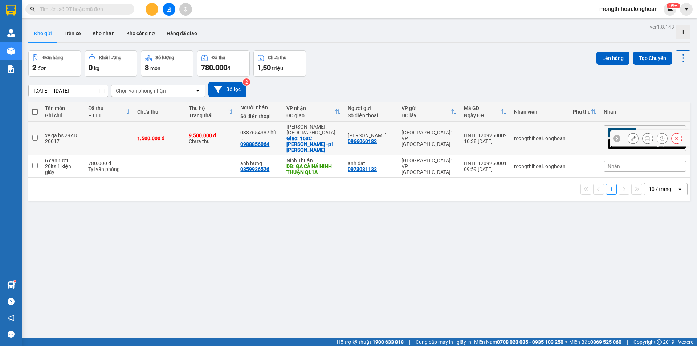
click at [631, 136] on icon at bounding box center [633, 138] width 5 height 5
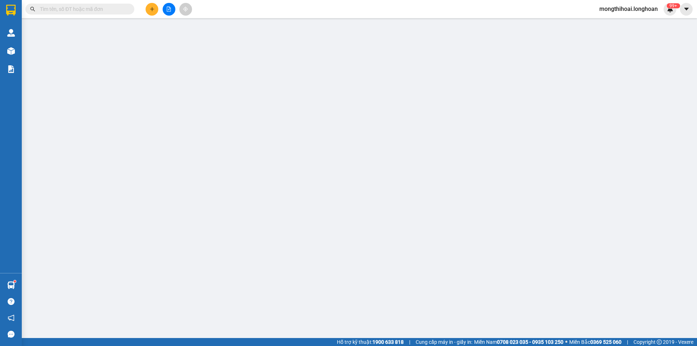
type input "0966060182"
type input "ANH PHƯƠNG"
type input "0988856064"
type input "0387654387 bùi phương"
checkbox input "true"
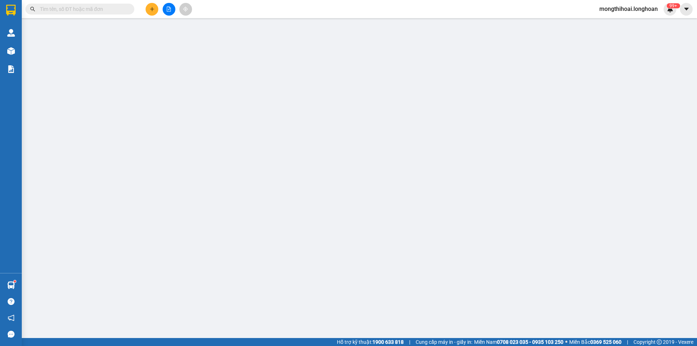
type input "163C bùi thị xuân -p1 bảo lộc lâm đồng"
type input "1 chìa khoá quấn tay lái, 1 cavet đê cốp"
type input "1.500.000"
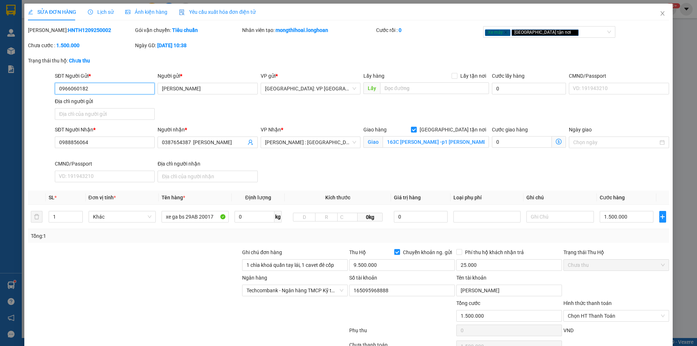
click at [145, 88] on input "0966060182" at bounding box center [105, 89] width 100 height 12
click at [660, 15] on icon "close" at bounding box center [663, 14] width 6 height 6
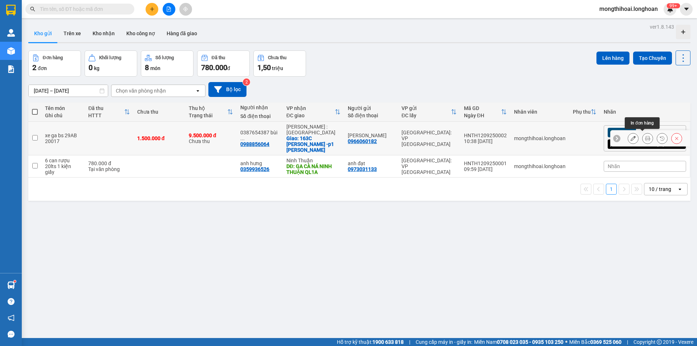
click at [645, 136] on icon at bounding box center [647, 138] width 5 height 5
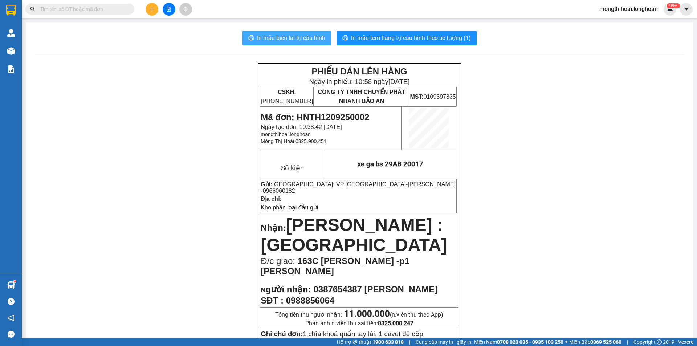
click at [312, 35] on span "In mẫu biên lai tự cấu hình" at bounding box center [291, 37] width 68 height 9
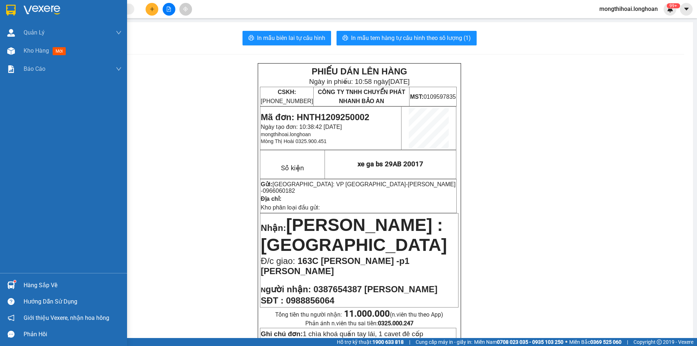
click at [7, 10] on img at bounding box center [10, 10] width 9 height 11
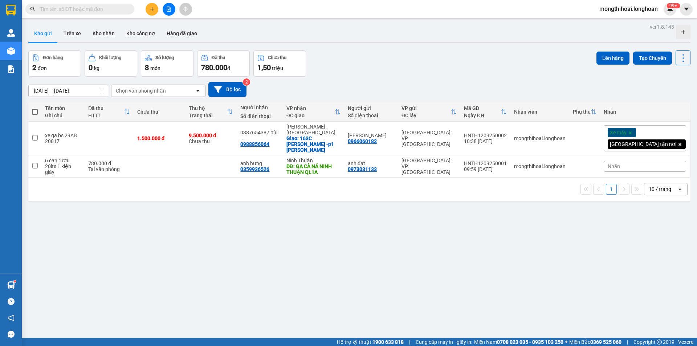
drag, startPoint x: 109, startPoint y: 31, endPoint x: 198, endPoint y: 57, distance: 92.7
click at [110, 31] on button "Kho nhận" at bounding box center [104, 33] width 34 height 17
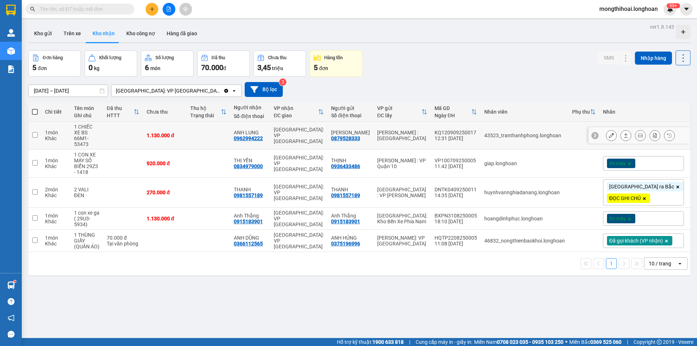
click at [609, 134] on icon at bounding box center [611, 135] width 5 height 5
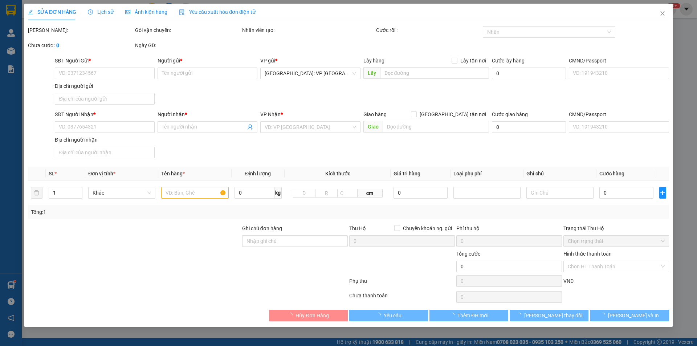
type input "0879528333"
type input "ANH HÙNG"
type input "0962994222"
type input "ANH LUNG"
type input "CÓ CHÌA KHOÁ QUẤN TAY LÁI - KHÔNG CAVET"
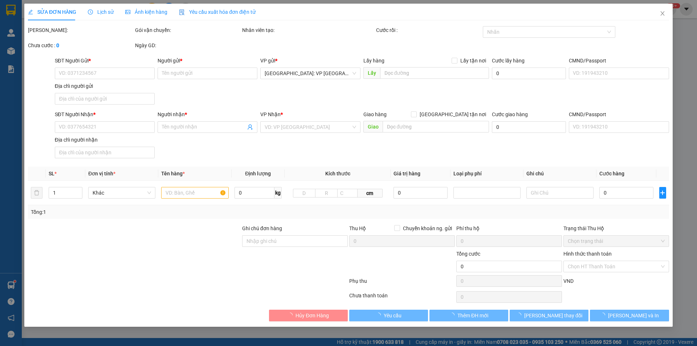
type input "1.130.000"
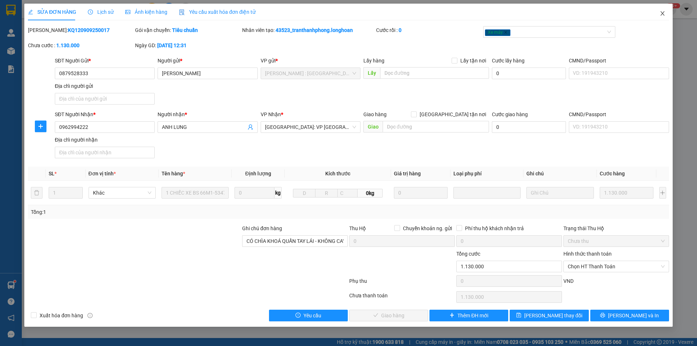
click at [661, 13] on icon "close" at bounding box center [663, 14] width 6 height 6
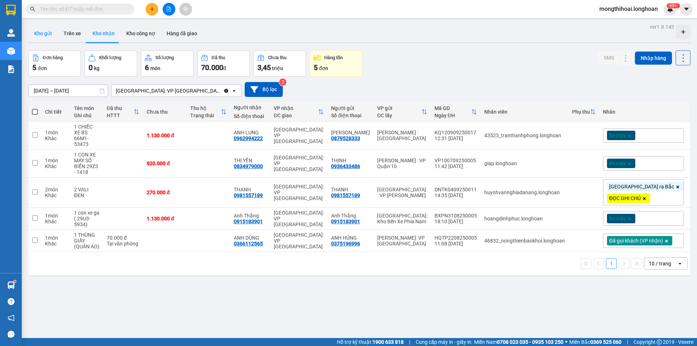
drag, startPoint x: 35, startPoint y: 31, endPoint x: 141, endPoint y: 33, distance: 106.4
click at [36, 31] on button "Kho gửi" at bounding box center [42, 33] width 29 height 17
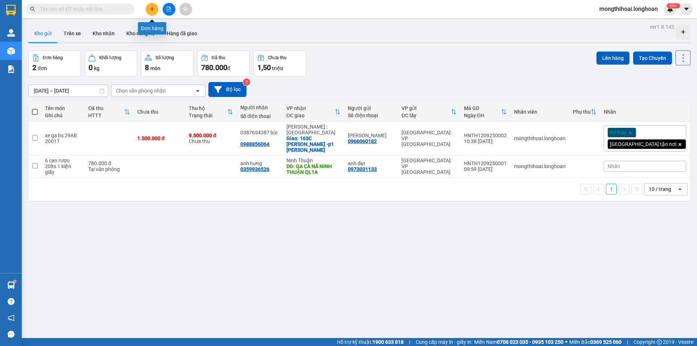
click at [153, 13] on button at bounding box center [152, 9] width 13 height 13
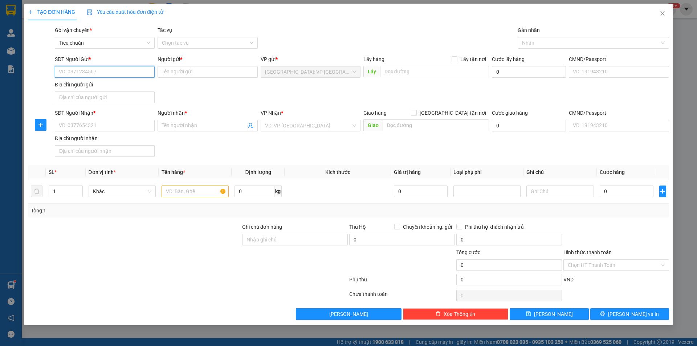
click at [134, 72] on input "SĐT Người Gửi *" at bounding box center [105, 72] width 100 height 12
click at [137, 74] on input "SĐT Người Gửi *" at bounding box center [105, 72] width 100 height 12
drag, startPoint x: 102, startPoint y: 84, endPoint x: 122, endPoint y: 80, distance: 19.6
click at [103, 84] on div "0982760031 - anh chiến" at bounding box center [104, 86] width 91 height 8
type input "0982760031"
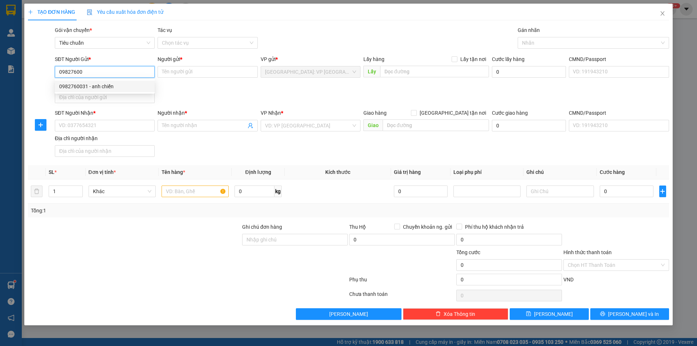
type input "anh chiến"
type input "0982760031"
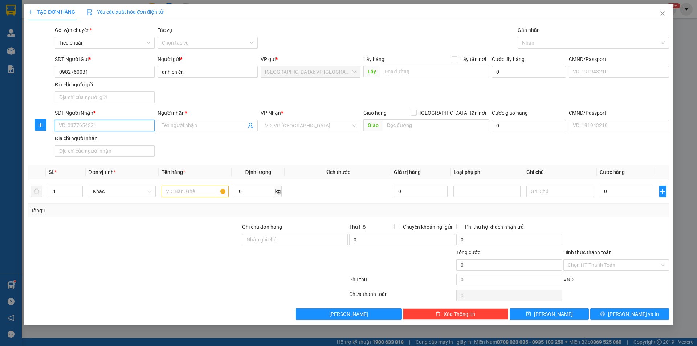
click at [135, 127] on input "SĐT Người Nhận *" at bounding box center [105, 126] width 100 height 12
type input "0"
click at [134, 127] on input "SĐT Người Nhận *" at bounding box center [105, 126] width 100 height 12
click at [114, 73] on input "0982760031" at bounding box center [105, 72] width 100 height 12
click at [98, 132] on div "SĐT Người Nhận * VD: 0377654321" at bounding box center [105, 121] width 100 height 25
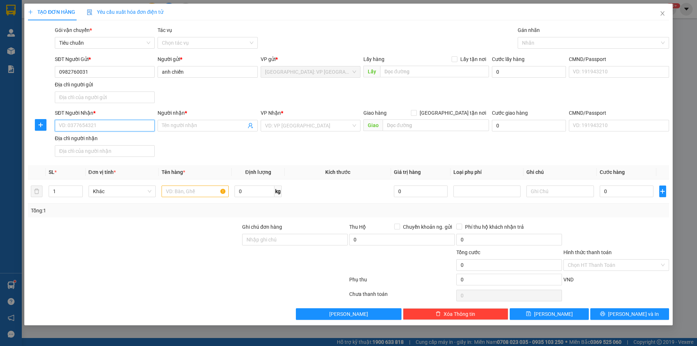
click at [103, 129] on input "SĐT Người Nhận *" at bounding box center [105, 126] width 100 height 12
click at [103, 144] on div "0986413040 - cty nhân vy cường" at bounding box center [105, 140] width 100 height 12
type input "0986413040"
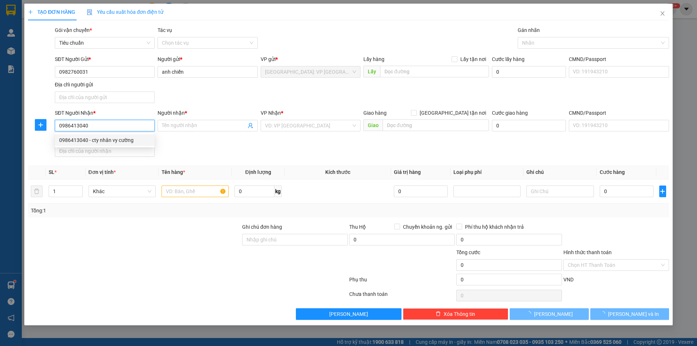
type input "cty nhân vy cường"
checkbox input "true"
type input "số 10, đường số 10 KDC trung sơn ấp 4B xã bình hưng huyện bình chánh hcm"
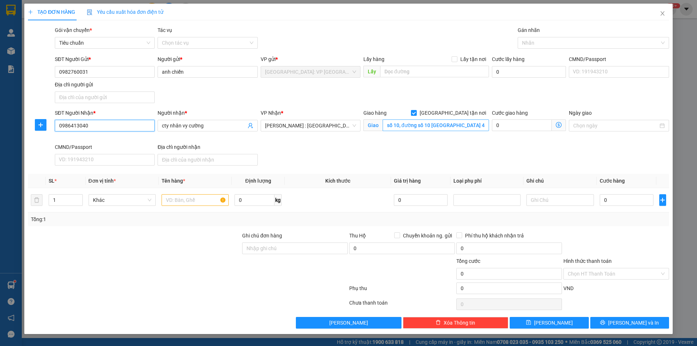
type input "0986413040"
click at [435, 127] on input "số 10, đường số 10 KDC trung sơn ấp 4B xã bình hưng huyện bình chánh hcm" at bounding box center [436, 125] width 106 height 12
click at [443, 127] on input "số 10, đường số 10 KDC trung sơn ấp 4B xã bình hưng huyện bình chánh hcm" at bounding box center [436, 125] width 106 height 12
click at [542, 46] on div at bounding box center [590, 42] width 141 height 9
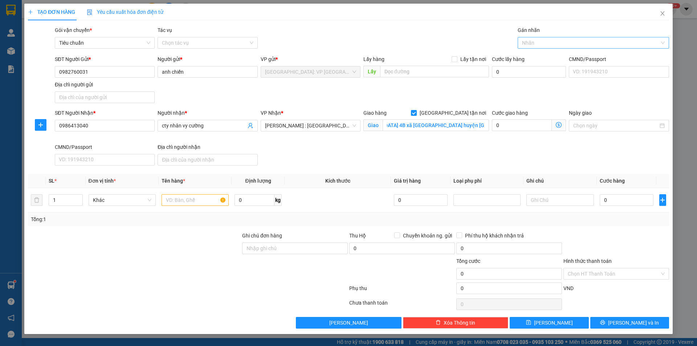
scroll to position [0, 0]
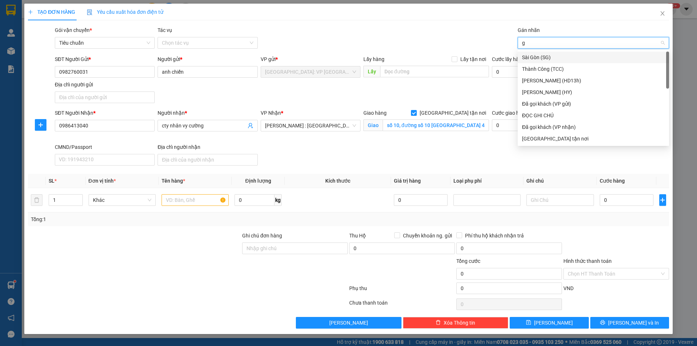
type input "gi"
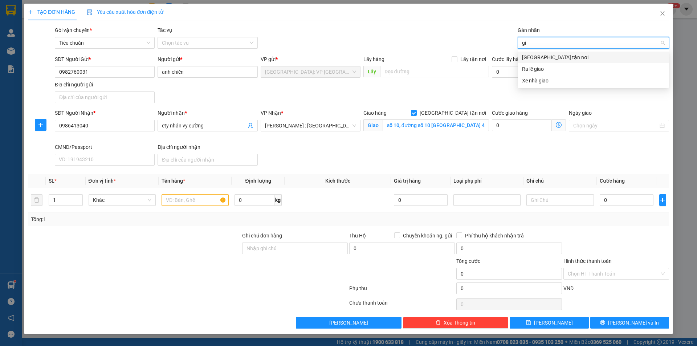
click at [544, 56] on div "Giao tận nơi" at bounding box center [593, 57] width 143 height 8
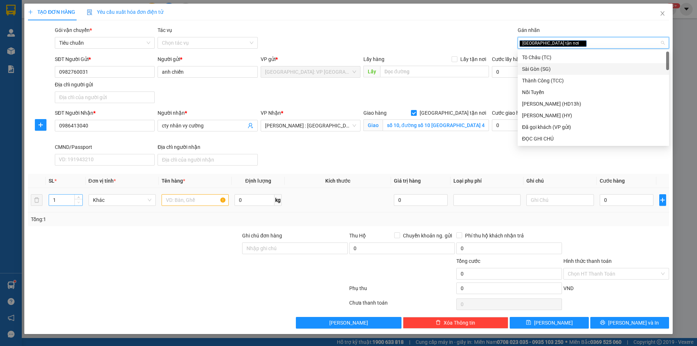
click at [81, 200] on span "Decrease Value" at bounding box center [78, 202] width 8 height 7
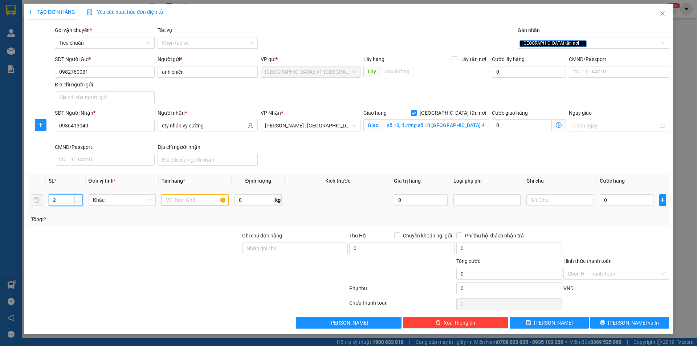
click at [80, 196] on span "up" at bounding box center [79, 198] width 4 height 4
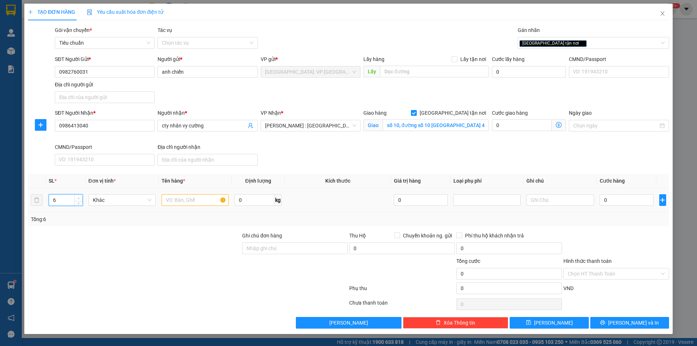
type input "7"
click at [80, 196] on span "up" at bounding box center [79, 198] width 4 height 4
click at [132, 128] on input "0986413040" at bounding box center [105, 126] width 100 height 12
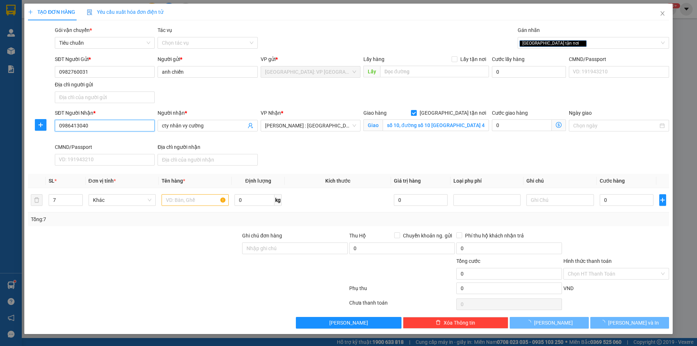
click at [132, 128] on input "0986413040" at bounding box center [105, 126] width 100 height 12
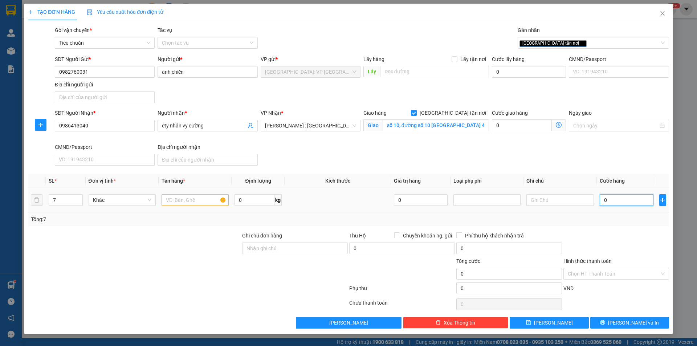
click at [610, 199] on input "0" at bounding box center [627, 200] width 54 height 12
click at [204, 202] on input "text" at bounding box center [195, 200] width 67 height 12
type input "7 kiện giấy"
click at [611, 196] on input "0" at bounding box center [627, 200] width 54 height 12
type input "5"
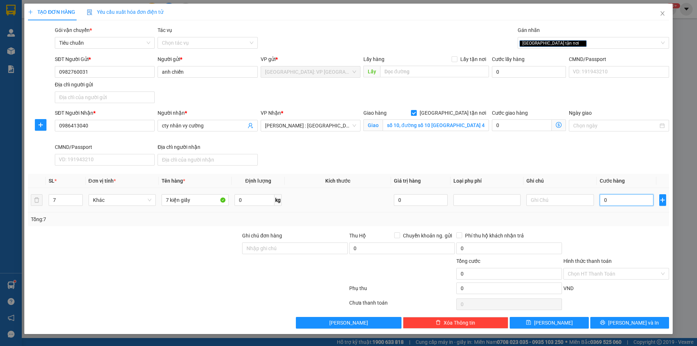
type input "5"
type input "57"
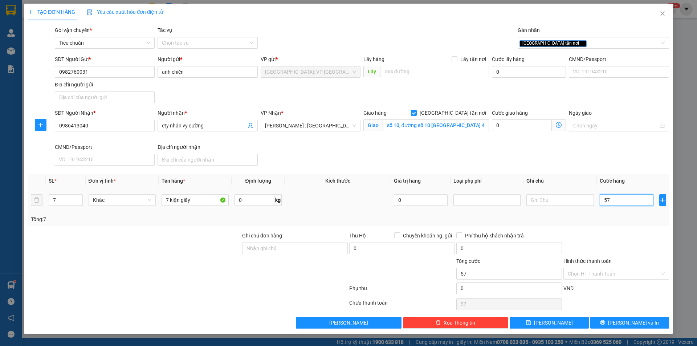
type input "570"
type input "5.700"
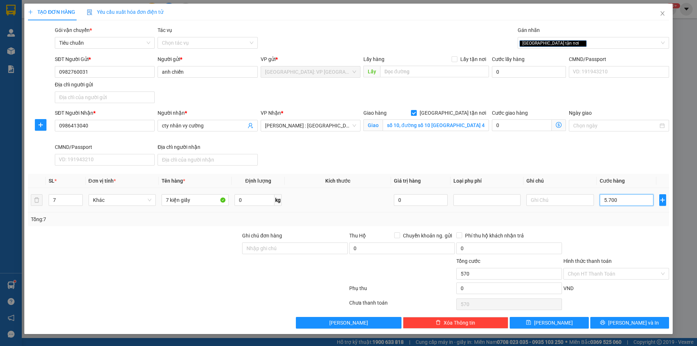
type input "5.700"
type input "57.000"
type input "570.000"
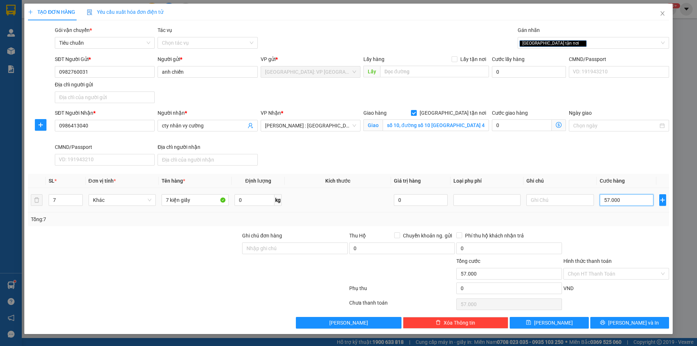
type input "570.000"
click at [616, 272] on input "Hình thức thanh toán" at bounding box center [614, 273] width 92 height 11
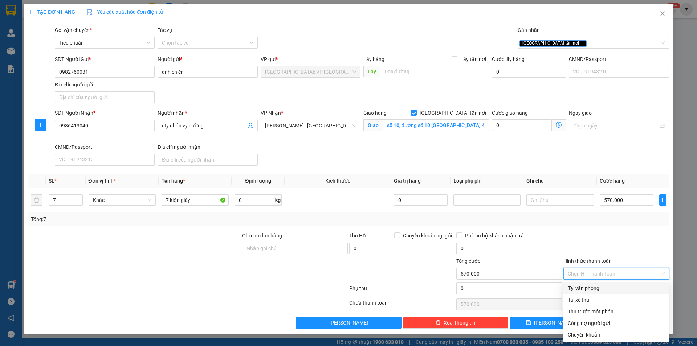
click at [591, 287] on div "Tại văn phòng" at bounding box center [616, 288] width 97 height 8
type input "0"
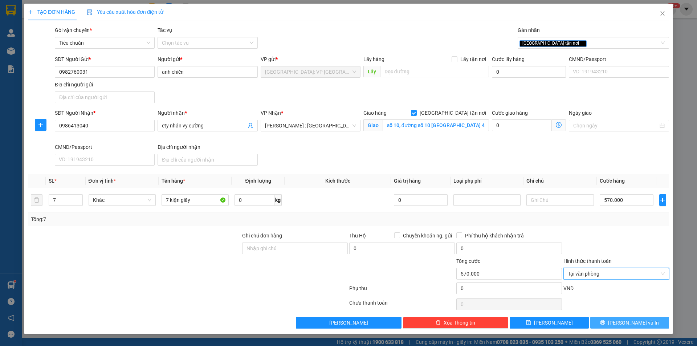
click at [636, 324] on span "Lưu và In" at bounding box center [633, 323] width 51 height 8
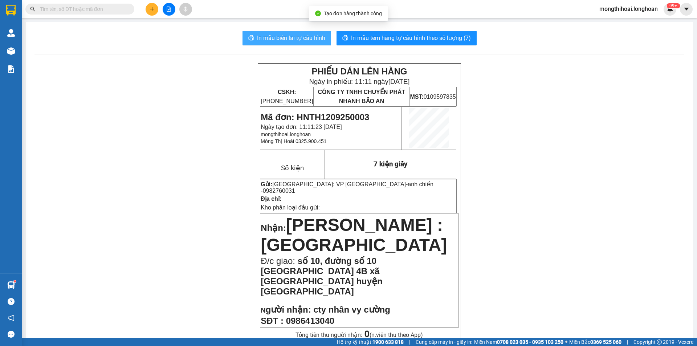
drag, startPoint x: 310, startPoint y: 38, endPoint x: 636, endPoint y: 111, distance: 333.8
click at [310, 37] on span "In mẫu biên lai tự cấu hình" at bounding box center [291, 37] width 68 height 9
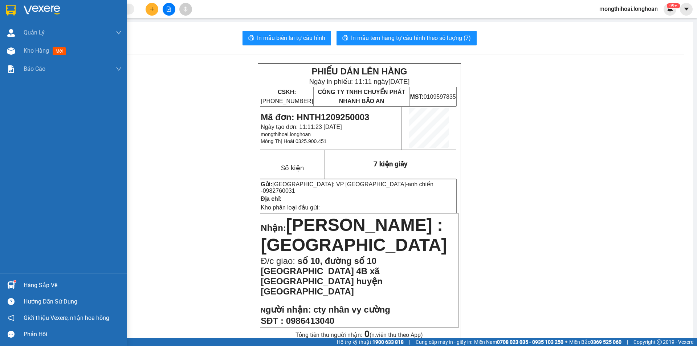
click at [1, 11] on div at bounding box center [63, 12] width 127 height 24
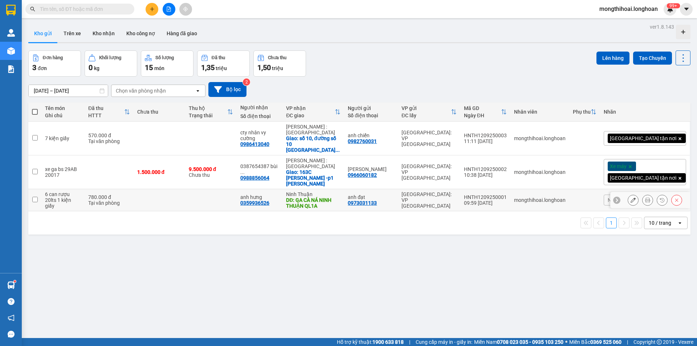
drag, startPoint x: 493, startPoint y: 151, endPoint x: 541, endPoint y: 154, distance: 47.6
click at [541, 189] on tr "6 can rượu 20lts 1 kiện giấy 780.000 đ Tại văn phòng anh hưng 0359936526 Ninh T…" at bounding box center [359, 200] width 662 height 22
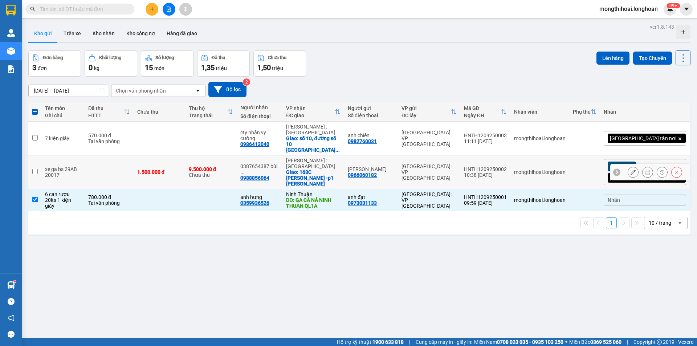
drag, startPoint x: 495, startPoint y: 125, endPoint x: 540, endPoint y: 129, distance: 45.6
click at [540, 155] on tr "xe ga bs 29AB 20017 1.500.000 đ 9.500.000 đ Chưa thu 0387654387 bùi ... 0988856…" at bounding box center [359, 172] width 662 height 34
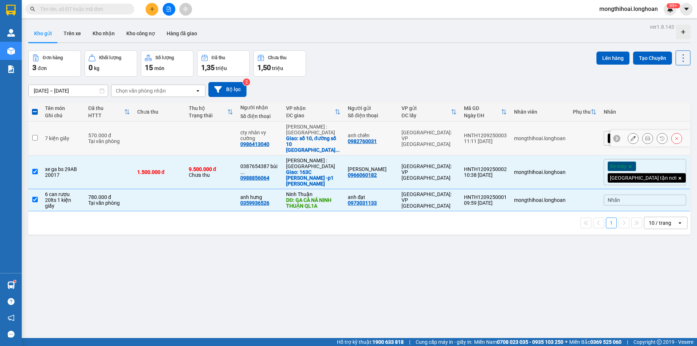
drag, startPoint x: 500, startPoint y: 96, endPoint x: 540, endPoint y: 99, distance: 40.4
click at [511, 122] on td "HNTH1209250003 11:11 12/09" at bounding box center [485, 139] width 50 height 34
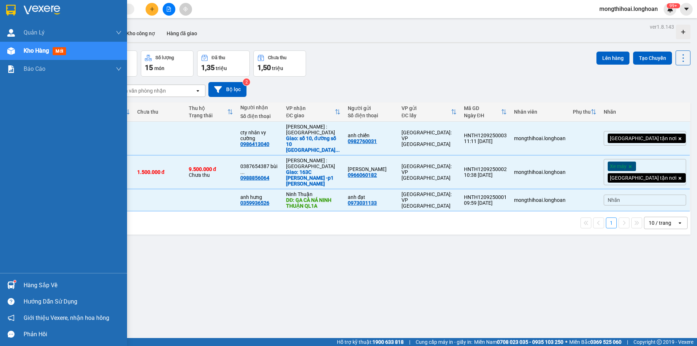
click at [0, 10] on div at bounding box center [63, 12] width 127 height 24
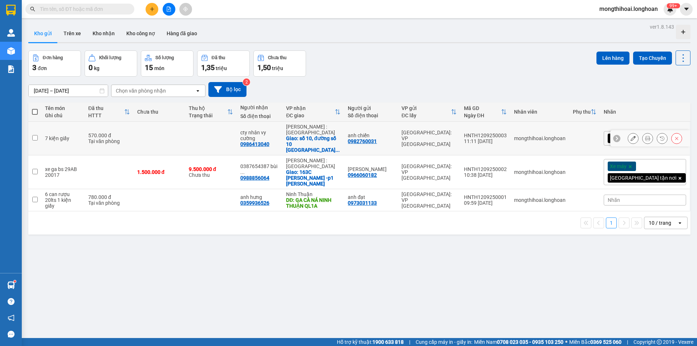
click at [645, 136] on icon at bounding box center [647, 138] width 5 height 5
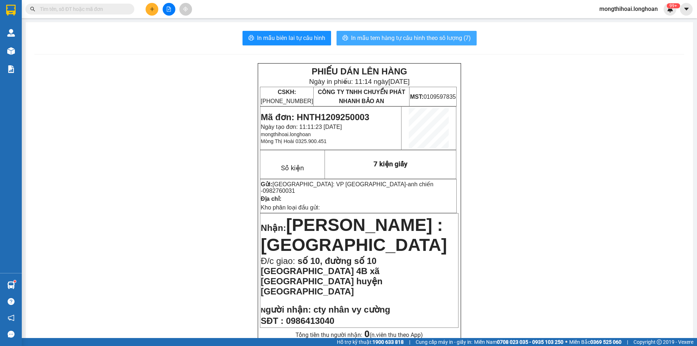
click at [425, 39] on span "In mẫu tem hàng tự cấu hình theo số lượng (7)" at bounding box center [411, 37] width 120 height 9
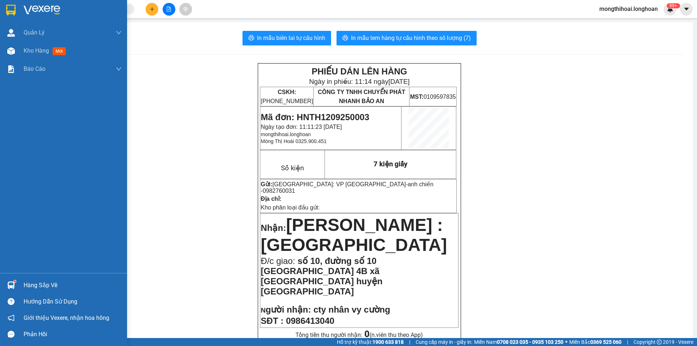
click at [0, 11] on div at bounding box center [63, 12] width 127 height 24
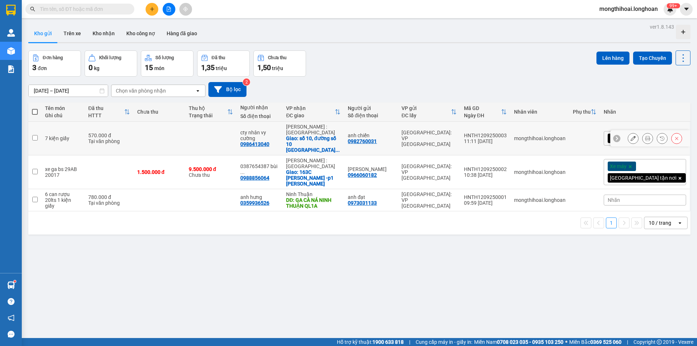
click at [631, 136] on icon at bounding box center [633, 138] width 5 height 5
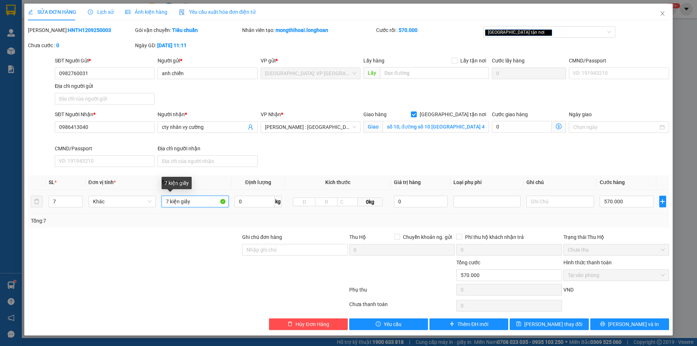
click at [202, 202] on input "7 kiện giấy" at bounding box center [195, 202] width 67 height 12
click at [556, 325] on span "Lưu thay đổi" at bounding box center [553, 324] width 58 height 8
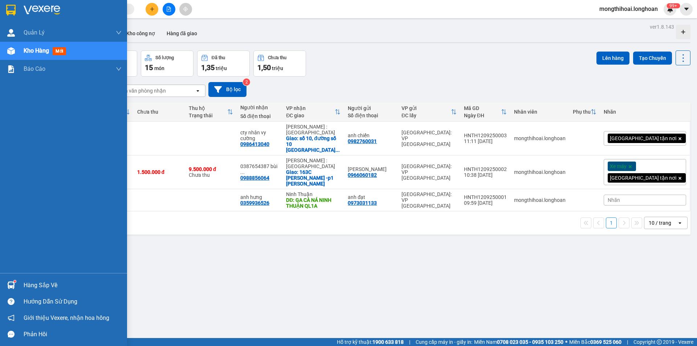
click at [9, 6] on img at bounding box center [10, 10] width 9 height 11
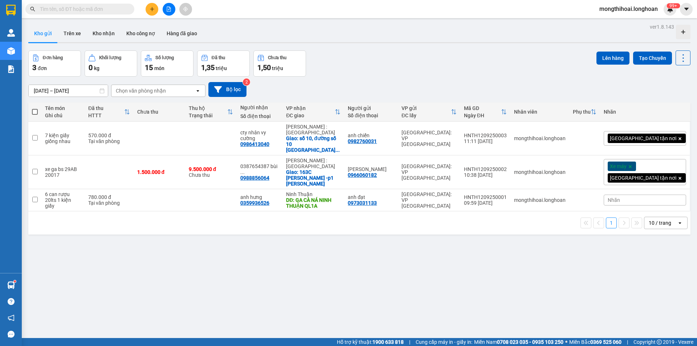
click at [146, 7] on button at bounding box center [152, 9] width 13 height 13
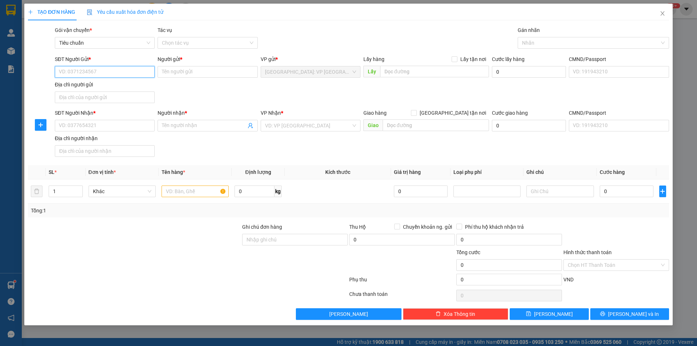
click at [145, 71] on input "SĐT Người Gửi *" at bounding box center [105, 72] width 100 height 12
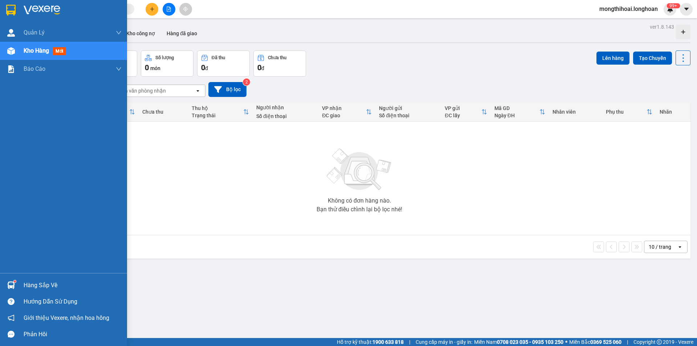
click at [3, 12] on div at bounding box center [63, 12] width 127 height 24
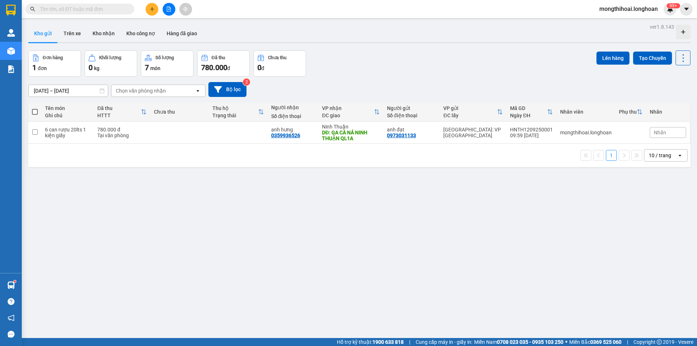
click at [115, 9] on input "text" at bounding box center [83, 9] width 86 height 8
paste input "0986413040"
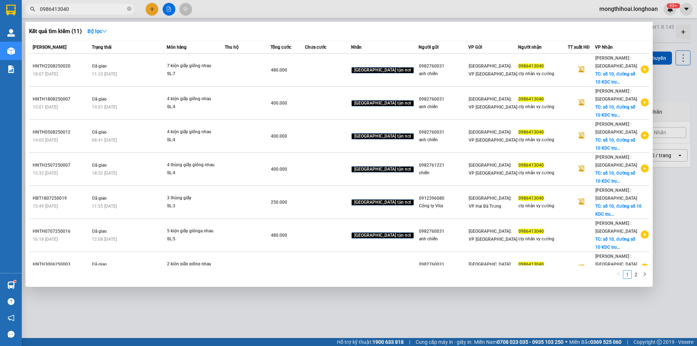
type input "0986413040"
click at [128, 9] on icon "close-circle" at bounding box center [129, 9] width 4 height 4
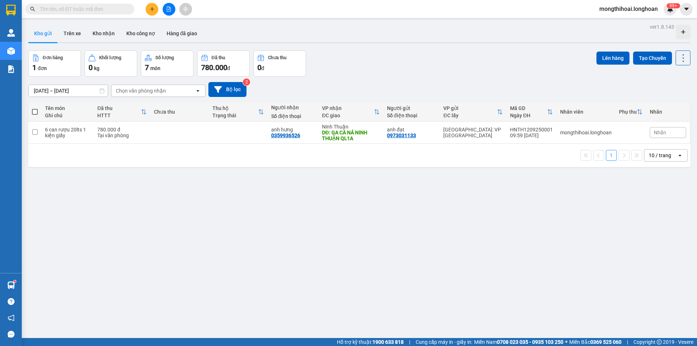
click at [106, 10] on input "text" at bounding box center [83, 9] width 86 height 8
paste input "0939157986"
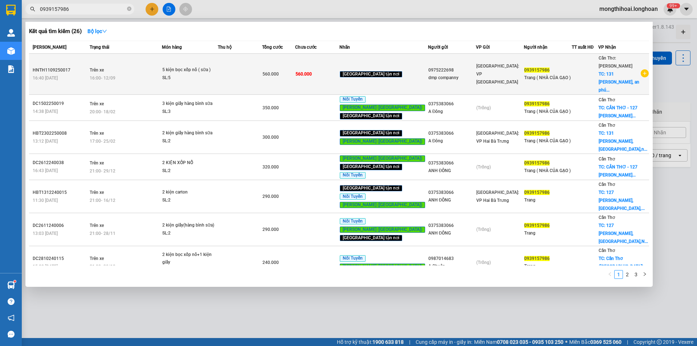
type input "0939157986"
click at [253, 72] on td at bounding box center [240, 74] width 44 height 41
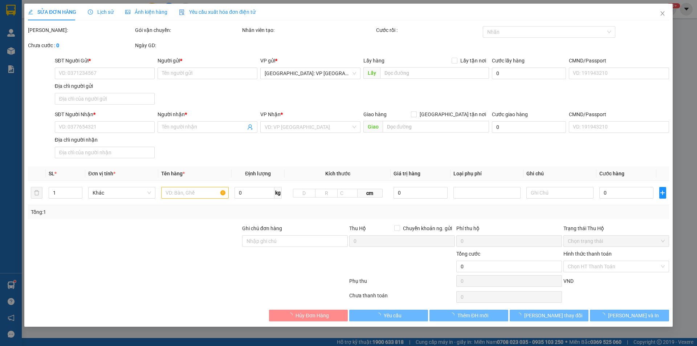
type input "0975222698"
type input "dmp companny"
type input "0939157986"
type input "Trang ( NHÀ CỦA GẠO )"
checkbox input "true"
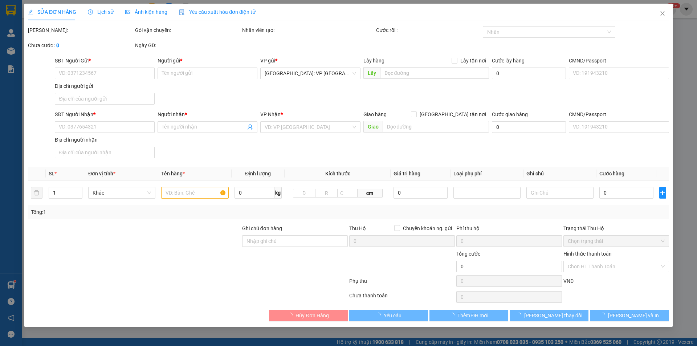
type input "131 trần hưng đạo, an phú, ninh kiều, cần thơ"
type input "HÀNG DỄ MÓP MÉO KHÔNG ĐÈ KHÁC LÊN"
type input "560.000"
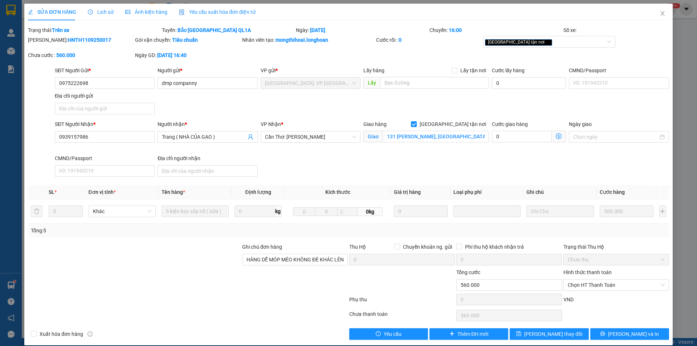
drag, startPoint x: 49, startPoint y: 37, endPoint x: 100, endPoint y: 37, distance: 50.5
click at [100, 37] on div "Mã ĐH: HNTH1109250017" at bounding box center [81, 40] width 106 height 8
copy b "HNTH1109250017"
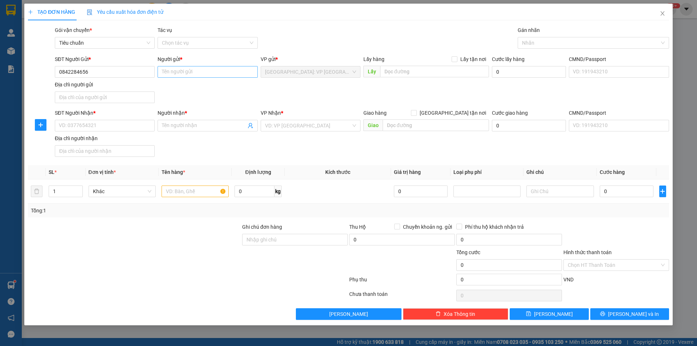
type input "0842284656"
click at [194, 71] on input "Người gửi *" at bounding box center [208, 72] width 100 height 12
type input "z"
type input "anh minh nẫm"
click at [143, 125] on input "SĐT Người Nhận *" at bounding box center [105, 126] width 100 height 12
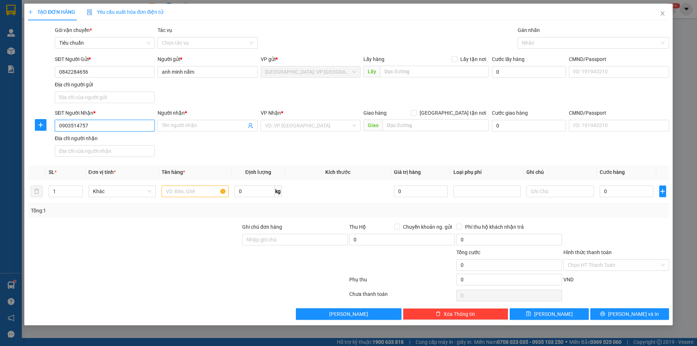
type input "0903514757"
click at [209, 118] on div "Người nhận *" at bounding box center [208, 114] width 100 height 11
click at [222, 130] on span at bounding box center [208, 126] width 100 height 12
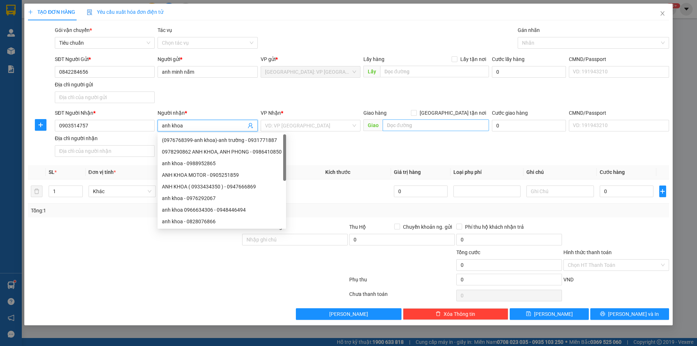
type input "anh khoa"
click at [394, 125] on input "text" at bounding box center [436, 125] width 106 height 12
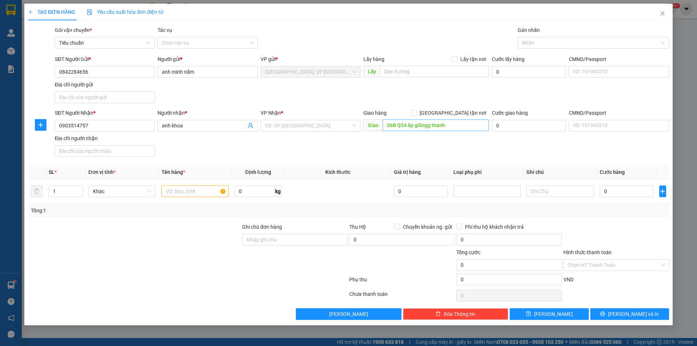
drag, startPoint x: 402, startPoint y: 118, endPoint x: 397, endPoint y: 120, distance: 4.7
click at [398, 119] on div "Giao hàng Giao tận nơi Giao 06B Q54 ấp giồngg thanh" at bounding box center [427, 121] width 126 height 25
click at [401, 124] on input "06B Q54 ấp giồngg thanh" at bounding box center [436, 125] width 106 height 12
click at [399, 123] on input "06B Q54 ấp giồngg thanh" at bounding box center [436, 125] width 106 height 12
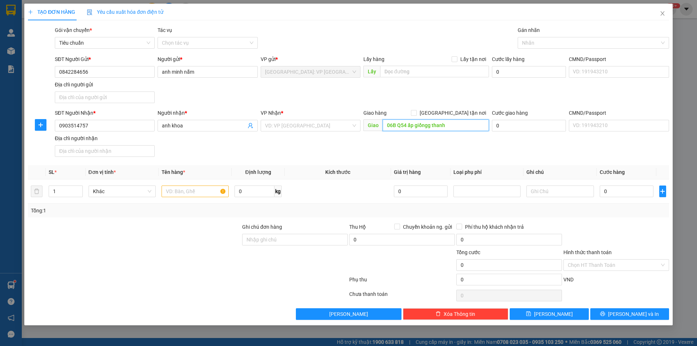
click at [402, 123] on input "06B Q54 ấp giồngg thanh" at bounding box center [436, 125] width 106 height 12
click at [451, 125] on input "06B QL54 ấp giồngg thanh" at bounding box center [436, 125] width 106 height 12
type input "06B QL54 ấp giồngg thanh bạch xã trà ôn tỉnh vĩnh long"
click at [336, 131] on input "search" at bounding box center [308, 125] width 86 height 11
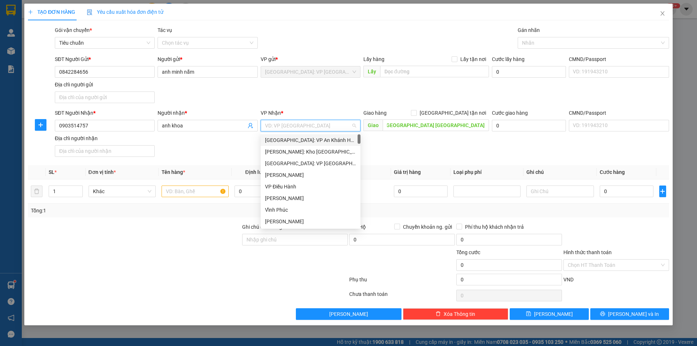
scroll to position [0, 0]
click at [298, 126] on input "search" at bounding box center [308, 125] width 86 height 11
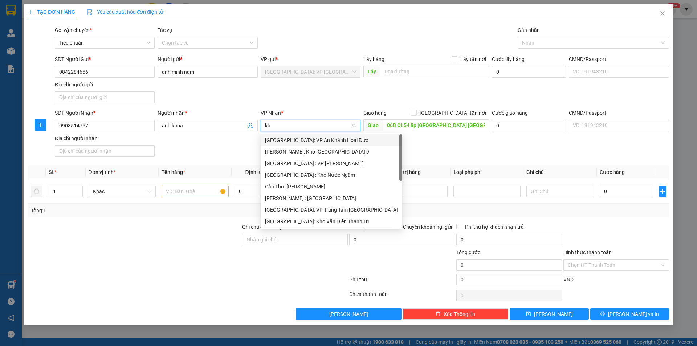
type input "kho"
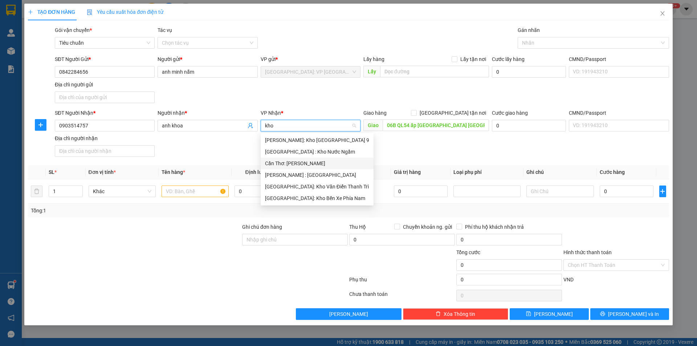
click at [310, 161] on div "Cần Thơ: [PERSON_NAME]" at bounding box center [317, 163] width 104 height 8
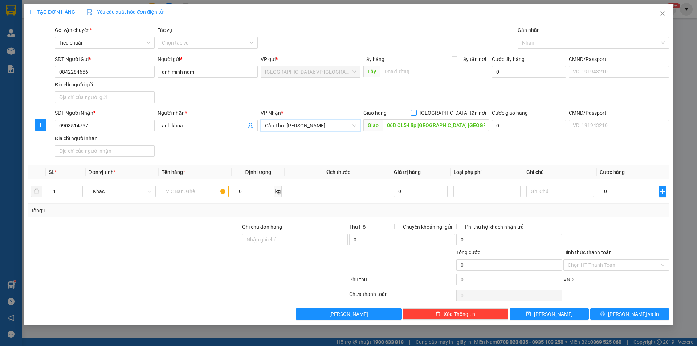
drag, startPoint x: 454, startPoint y: 111, endPoint x: 460, endPoint y: 87, distance: 24.6
click at [416, 111] on input "Giao tận nơi" at bounding box center [413, 112] width 5 height 5
checkbox input "true"
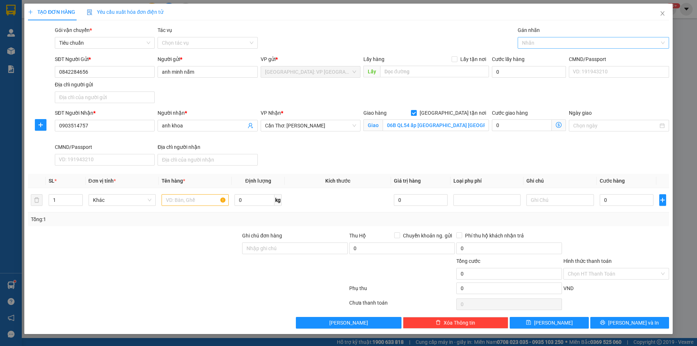
click at [541, 39] on div at bounding box center [590, 42] width 141 height 9
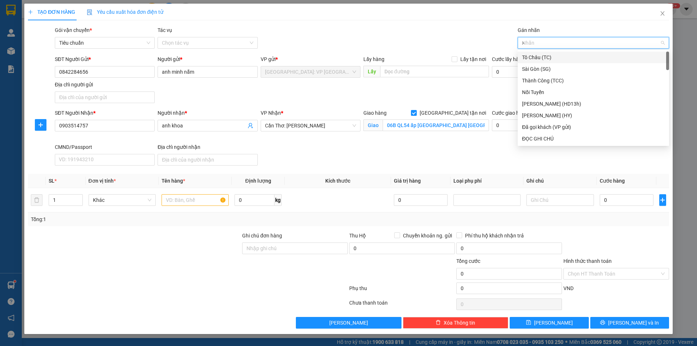
type input "xe"
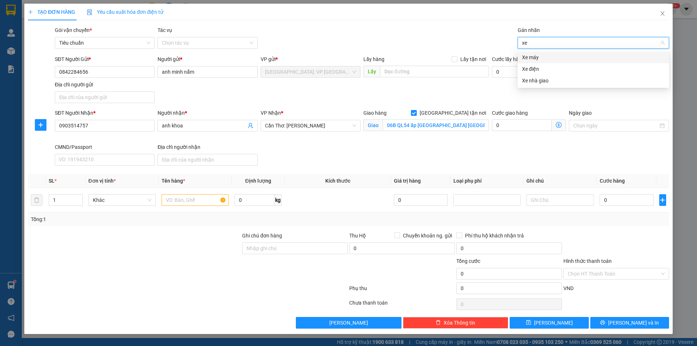
click at [541, 54] on div "Xe máy" at bounding box center [593, 57] width 143 height 8
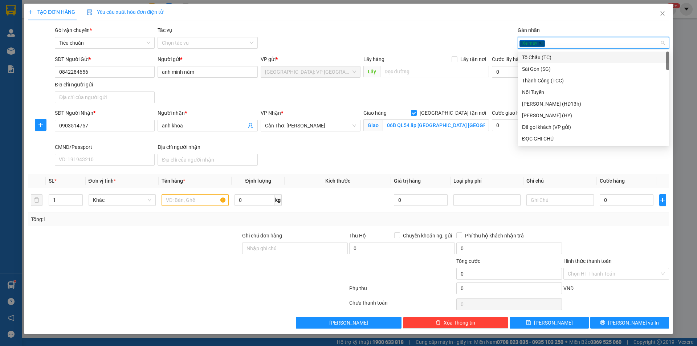
click at [563, 45] on div "Xe máy" at bounding box center [590, 42] width 141 height 9
type input "gi"
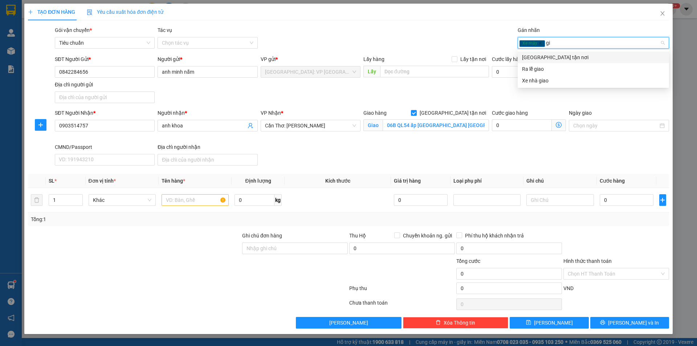
click at [552, 57] on div "Giao tận nơi" at bounding box center [593, 57] width 143 height 8
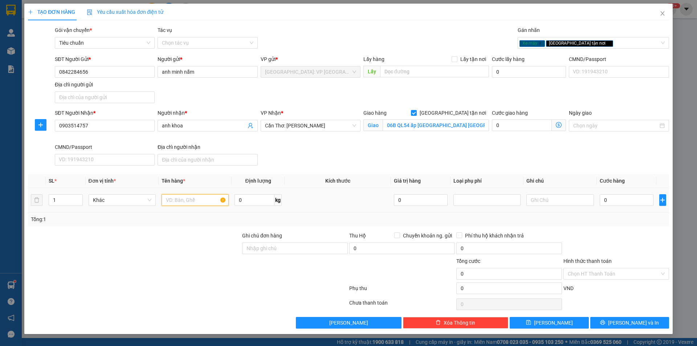
click at [179, 198] on input "text" at bounding box center [195, 200] width 67 height 12
click at [78, 196] on span "up" at bounding box center [79, 198] width 4 height 4
click at [80, 194] on div "2" at bounding box center [66, 200] width 34 height 12
type input "3"
click at [78, 197] on icon "up" at bounding box center [78, 198] width 3 height 3
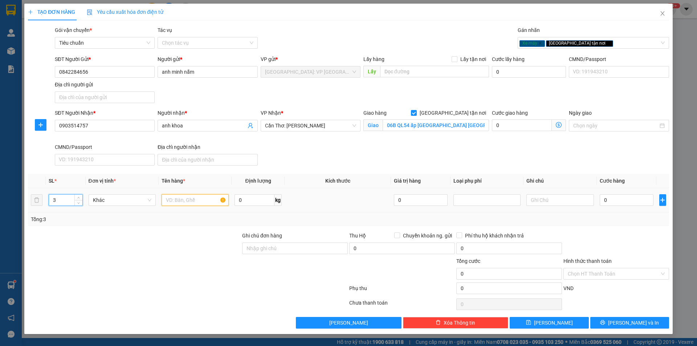
click at [174, 200] on input "text" at bounding box center [195, 200] width 67 height 12
type input "1 xe ab bs 29F1 52864, 1 KIỆN GIẤY QUẦN ÁO, 1 KIỆN BỌC XỐP NỔ"
click at [630, 199] on input "0" at bounding box center [627, 200] width 54 height 12
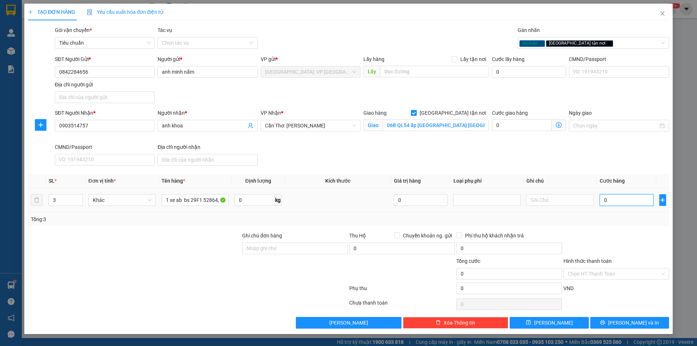
type input "01"
type input "1"
type input "019"
type input "19"
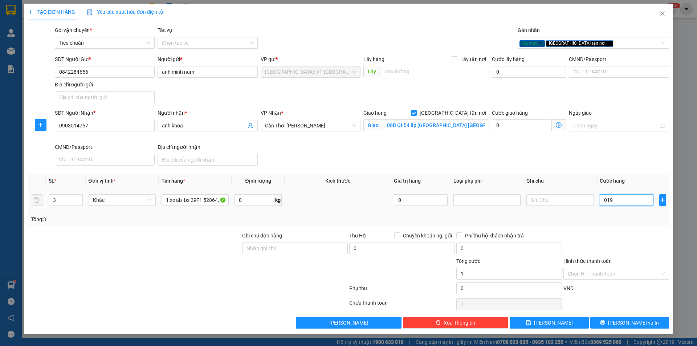
type input "19"
type input "0.194"
type input "194"
type input "01.940"
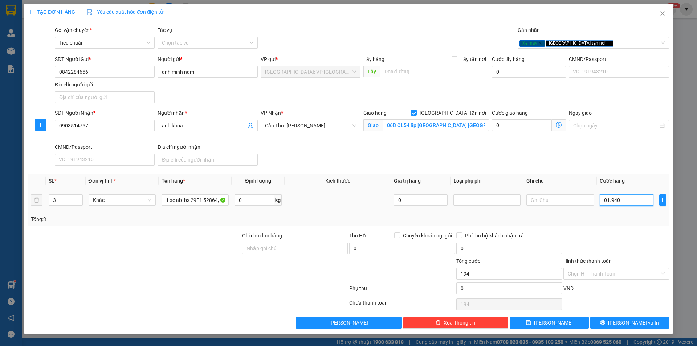
type input "1.940"
type input "019.400"
type input "19.400"
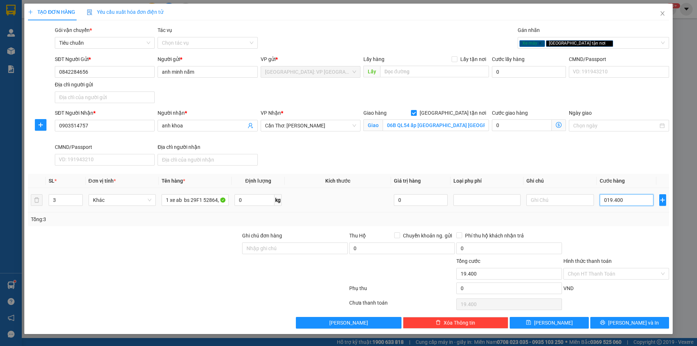
type input "0.194.000"
type input "194.000"
type input "01.940.000"
type input "1.940.000"
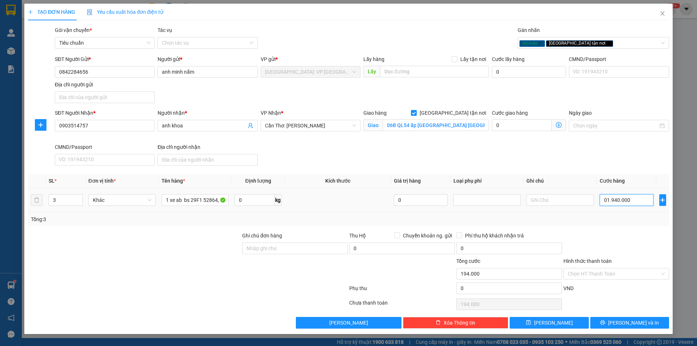
type input "1.940.000"
click at [633, 202] on input "1.940.000" at bounding box center [627, 200] width 54 height 12
click at [624, 199] on input "1.940.000" at bounding box center [627, 200] width 54 height 12
drag, startPoint x: 341, startPoint y: 251, endPoint x: 343, endPoint y: 247, distance: 3.9
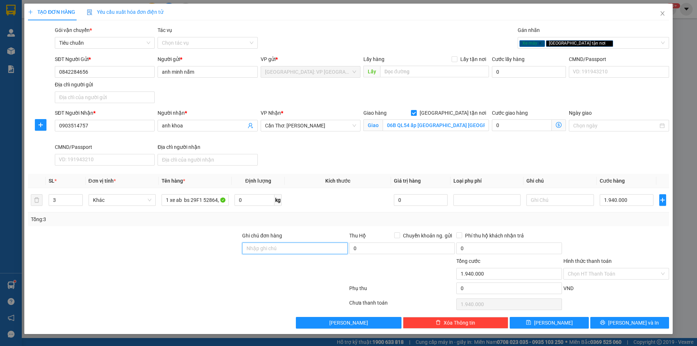
click at [342, 248] on input "Ghi chú đơn hàng" at bounding box center [295, 249] width 106 height 12
type input "1 chìa khoá quấn tay lái"
click at [629, 321] on span "Lưu và In" at bounding box center [633, 323] width 51 height 8
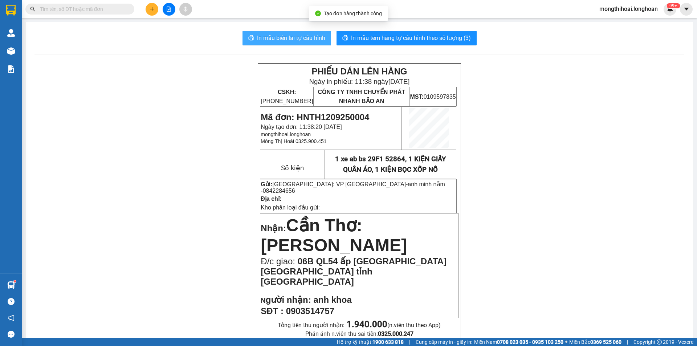
click at [304, 33] on span "In mẫu biên lai tự cấu hình" at bounding box center [291, 37] width 68 height 9
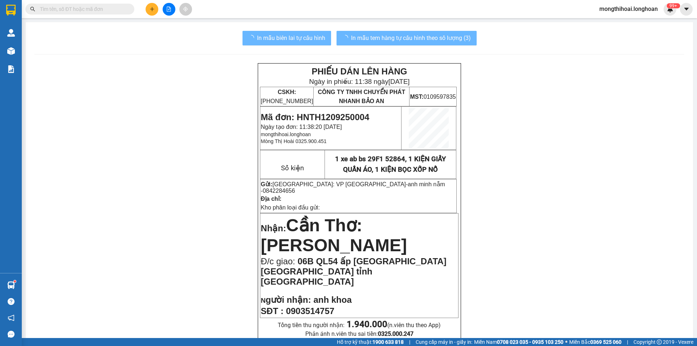
scroll to position [73, 0]
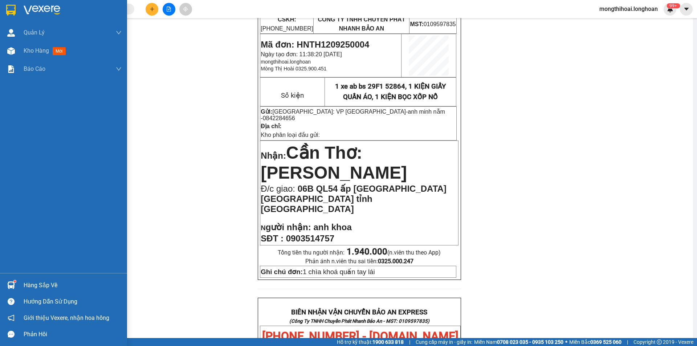
click at [0, 10] on div at bounding box center [63, 12] width 127 height 24
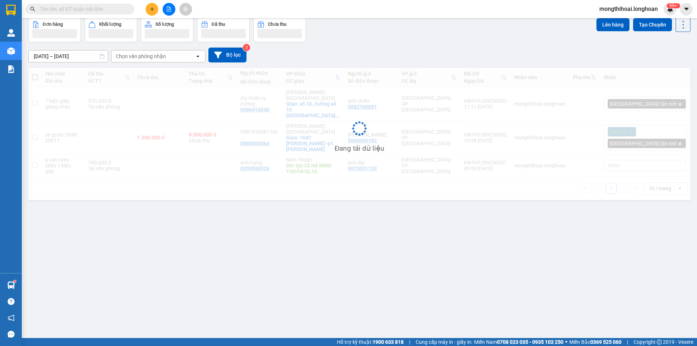
scroll to position [33, 0]
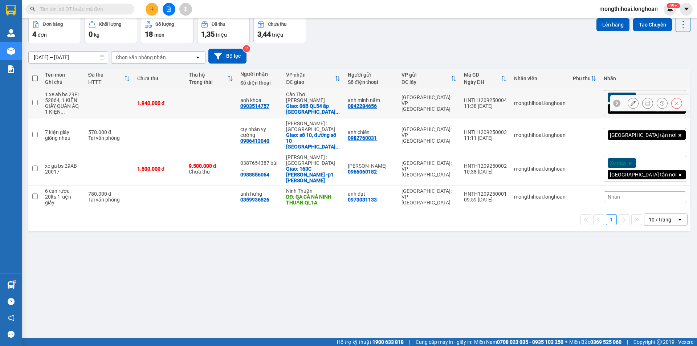
click at [631, 103] on icon at bounding box center [633, 103] width 5 height 5
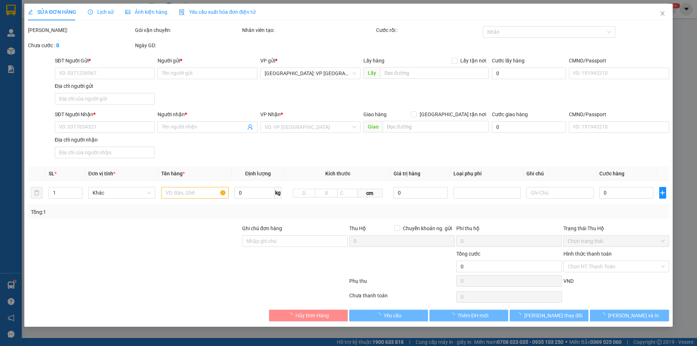
type input "0842284656"
type input "anh minh nẫm"
type input "0903514757"
type input "anh khoa"
checkbox input "true"
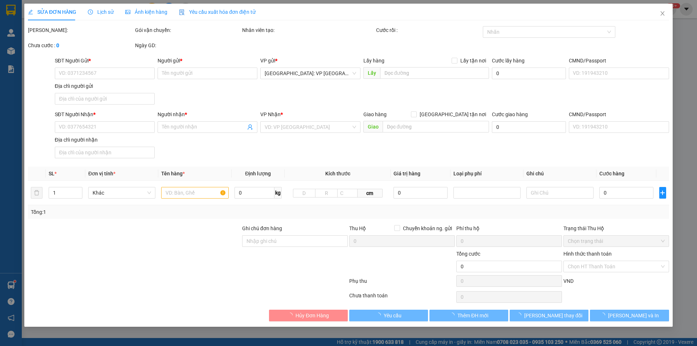
type input "06B QL54 ấp giồngg thanh bạch xã trà ôn tỉnh vĩnh long"
type input "1 chìa khoá quấn tay lái"
type input "1.940.000"
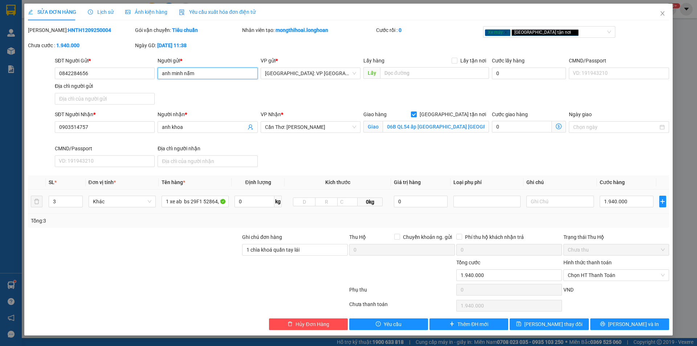
click at [200, 75] on input "anh minh nẫm" at bounding box center [208, 74] width 100 height 12
type input "anh minh MẪN"
click at [537, 320] on button "Lưu thay đổi" at bounding box center [549, 324] width 79 height 12
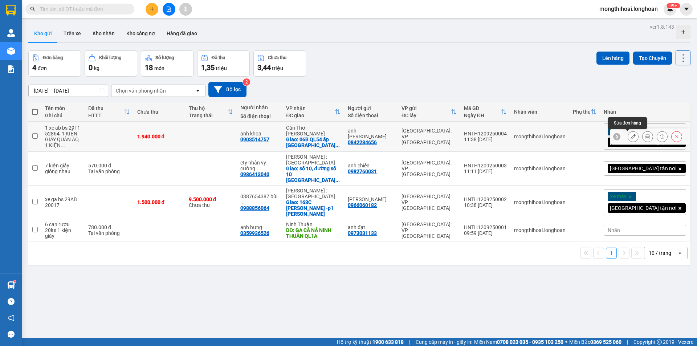
click at [631, 137] on icon at bounding box center [633, 136] width 5 height 5
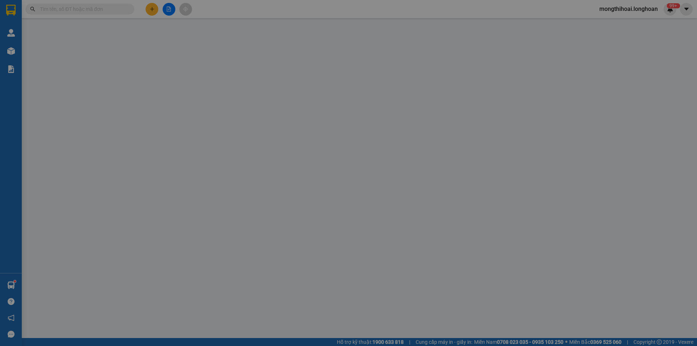
type input "0842284656"
type input "anh minh MẪN"
type input "0903514757"
type input "anh khoa"
checkbox input "true"
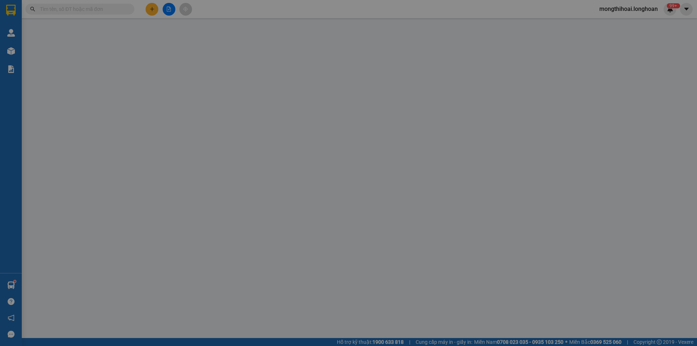
type input "06B QL54 ấp giồngg thanh bạch xã trà ôn tỉnh vĩnh long"
type input "1 chìa khoá quấn tay lái"
type input "1.940.000"
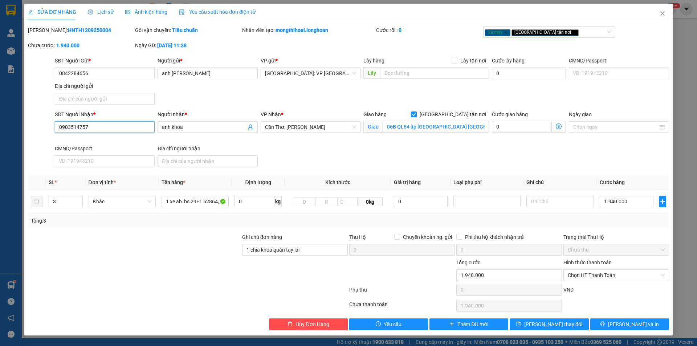
click at [65, 125] on input "0903514757" at bounding box center [105, 127] width 100 height 12
click at [68, 123] on input "0903514757" at bounding box center [105, 127] width 100 height 12
click at [69, 123] on input "093514757" at bounding box center [105, 127] width 100 height 12
type input "0939514757"
click at [614, 328] on button "Lưu và In" at bounding box center [629, 324] width 79 height 12
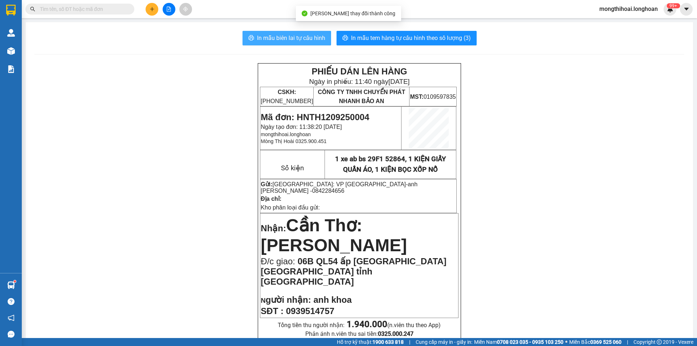
click at [306, 34] on span "In mẫu biên lai tự cấu hình" at bounding box center [291, 37] width 68 height 9
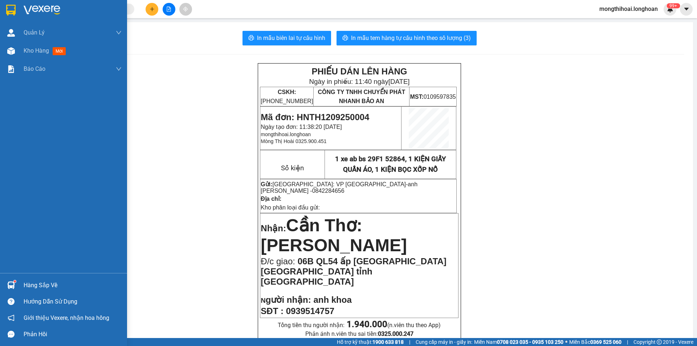
click at [11, 11] on img at bounding box center [10, 10] width 9 height 11
